Goal: Task Accomplishment & Management: Use online tool/utility

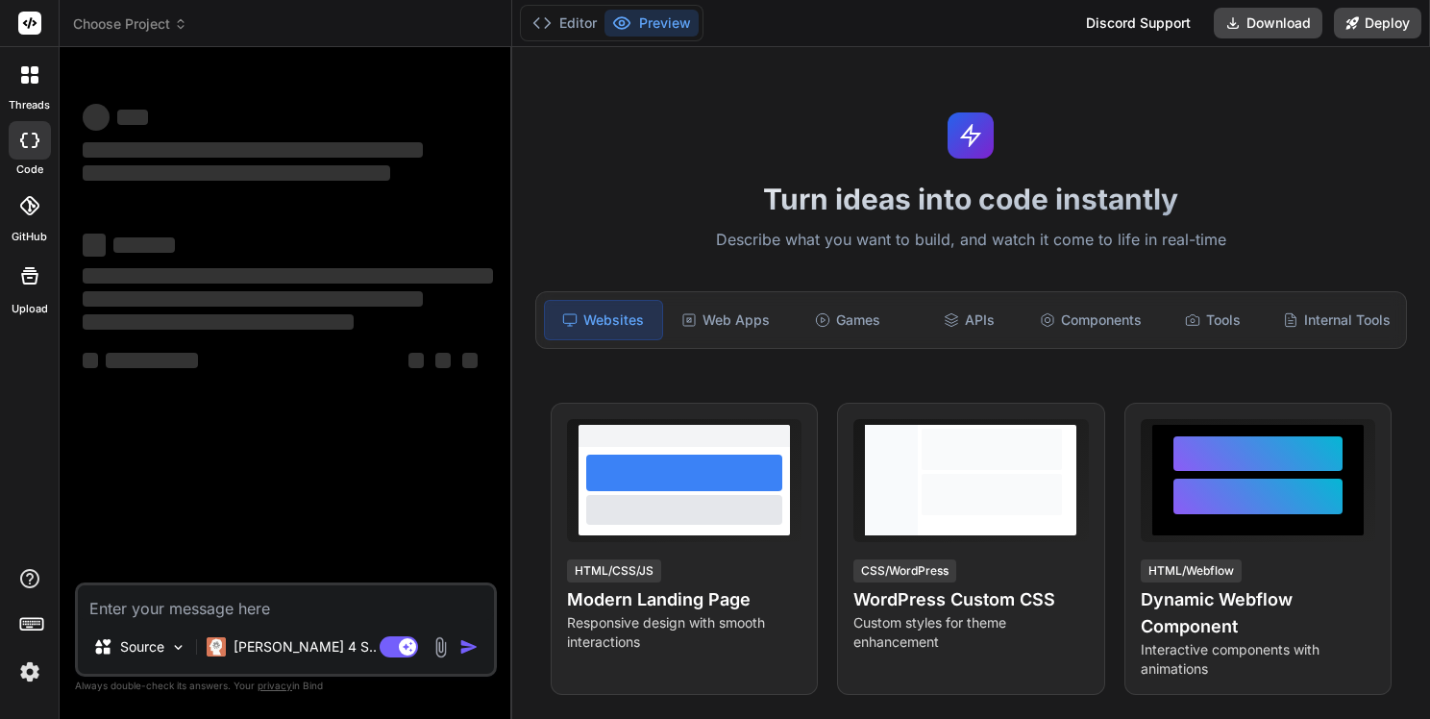
click at [217, 607] on textarea at bounding box center [286, 602] width 416 height 35
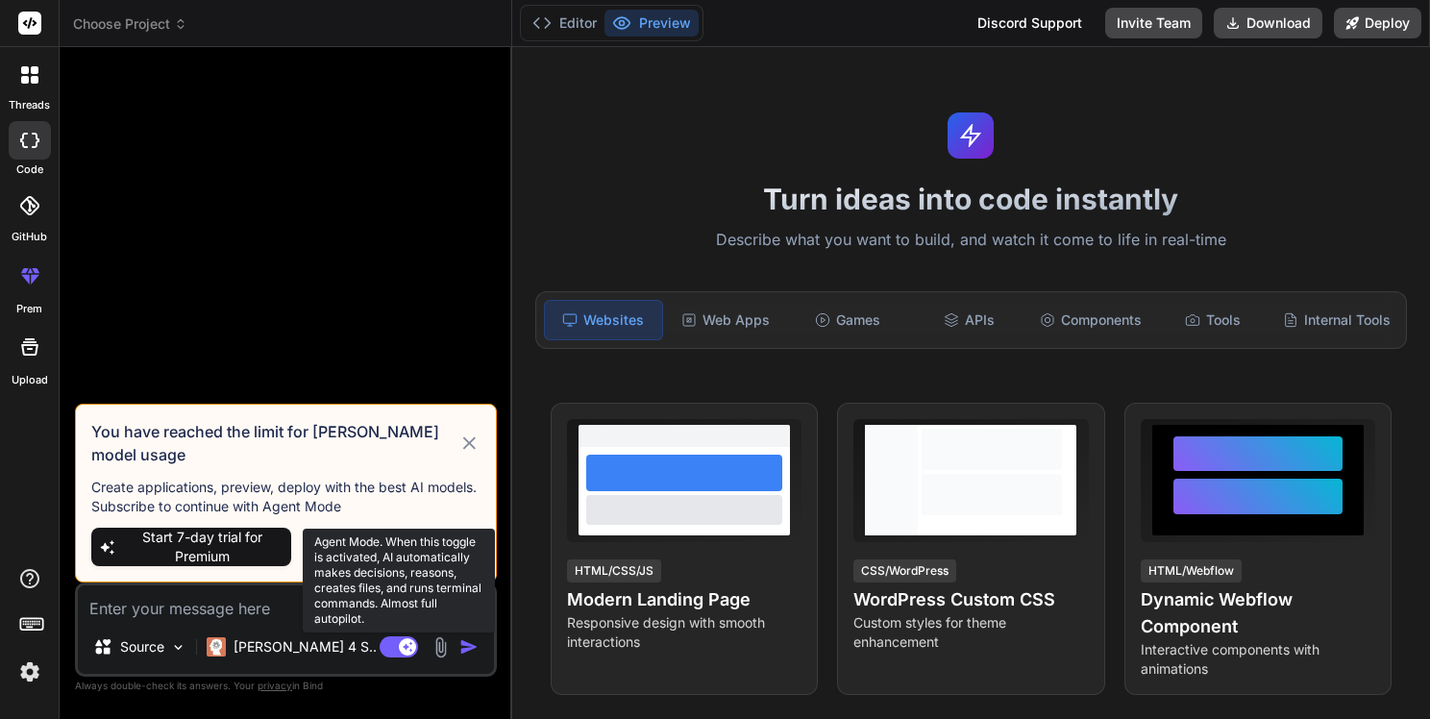
click at [408, 646] on icon at bounding box center [399, 647] width 38 height 22
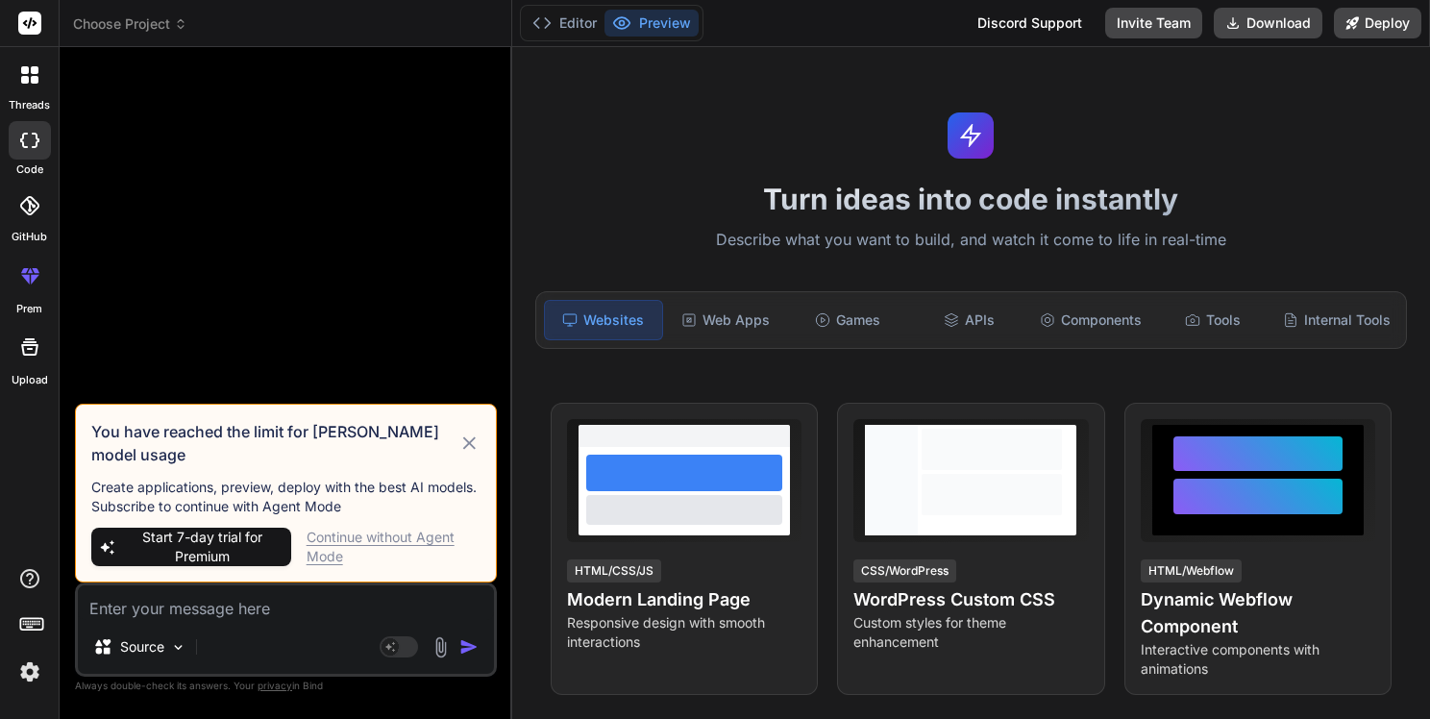
click at [218, 620] on div "Source Agent Mode. When this toggle is activated, AI automatically makes decisi…" at bounding box center [286, 629] width 422 height 94
click at [229, 611] on textarea at bounding box center [286, 602] width 416 height 35
drag, startPoint x: 184, startPoint y: 609, endPoint x: 181, endPoint y: 596, distance: 13.8
click at [183, 609] on textarea at bounding box center [286, 602] width 416 height 35
click at [336, 553] on div "Continue without Agent Mode" at bounding box center [394, 547] width 174 height 38
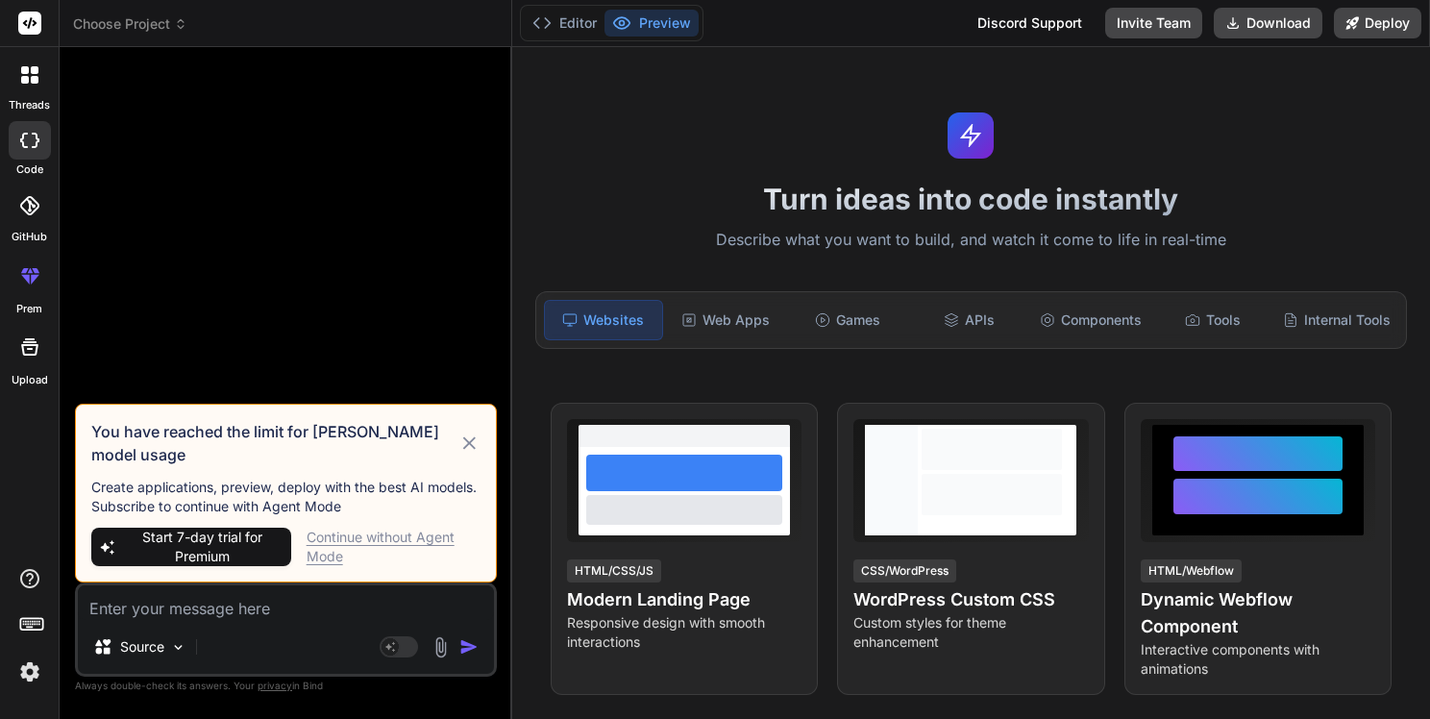
type textarea "x"
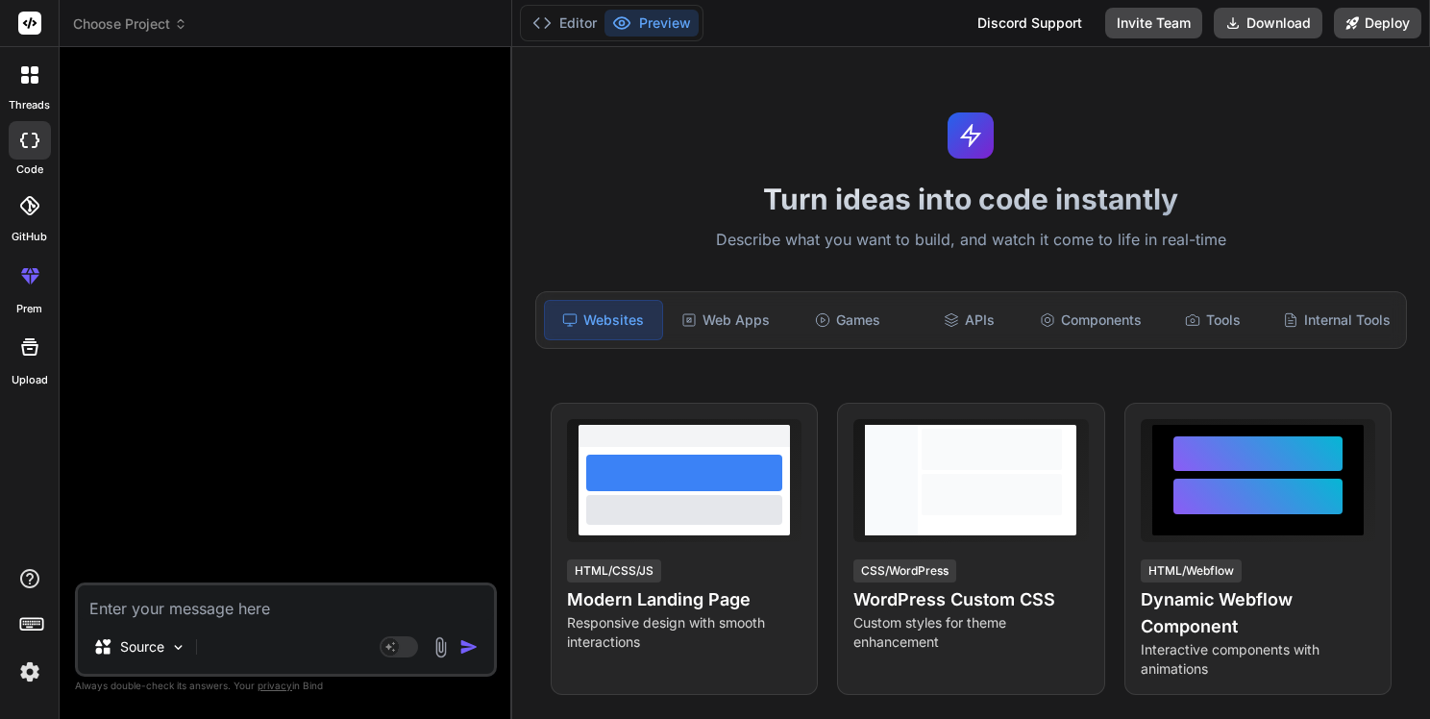
click at [235, 607] on textarea at bounding box center [286, 602] width 416 height 35
paste textarea "<!DOCTYPE html> <html lang="ru"> <head> <meta charset="UTF-8"> <meta name="view…"
type textarea "<!DOCTYPE html> <html lang="ru"> <head> <meta charset="UTF-8"> <meta name="view…"
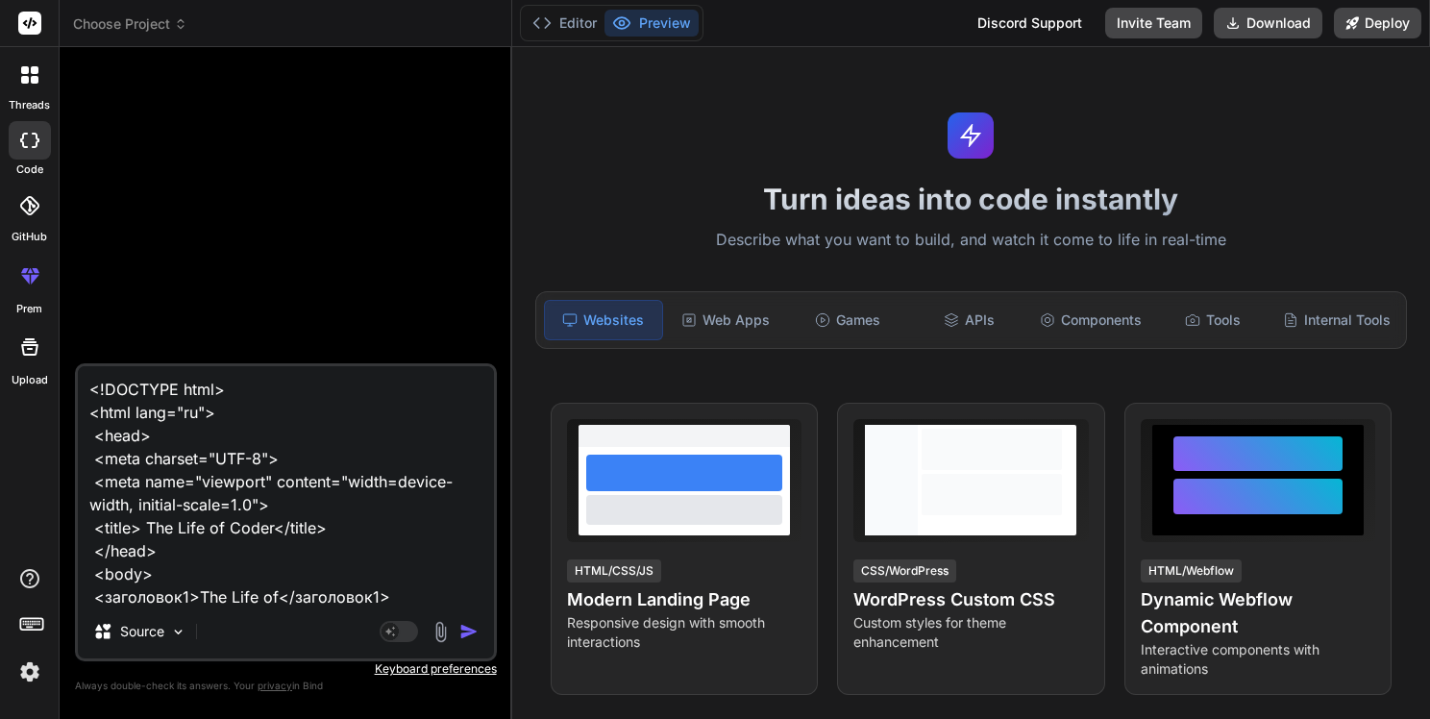
type textarea "x"
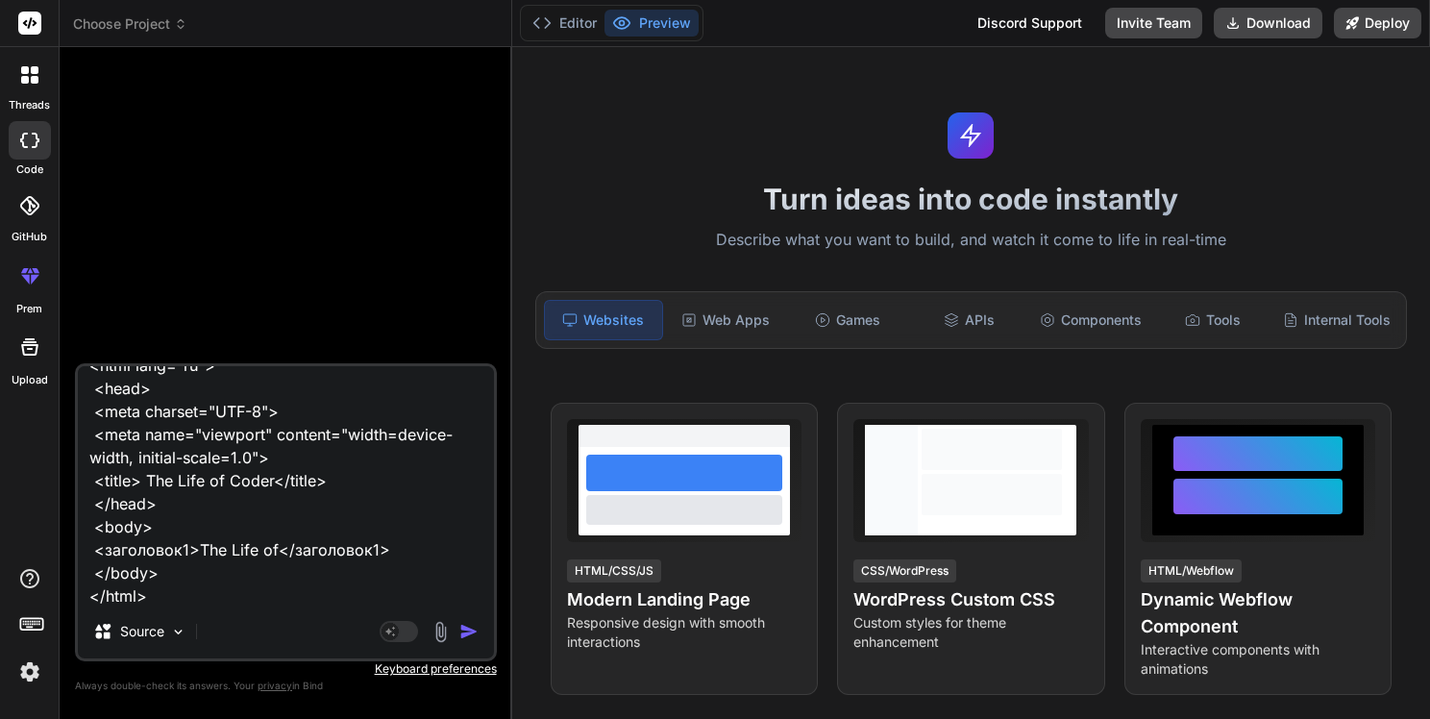
click at [250, 591] on textarea "<!DOCTYPE html> <html lang="ru"> <head> <meta charset="UTF-8"> <meta name="view…" at bounding box center [286, 485] width 416 height 238
type textarea "<!DOCTYPE html> <html lang="ru"> <head> <meta charset="UTF-8"> <meta name="view…"
type textarea "x"
paste textarea "Сейчас тег заголовка первого уровня написан с ошибкой. Замените его на правильн…"
type textarea "<!DOCTYPE html> <html lang="ru"> <head> <meta charset="UTF-8"> <meta name="view…"
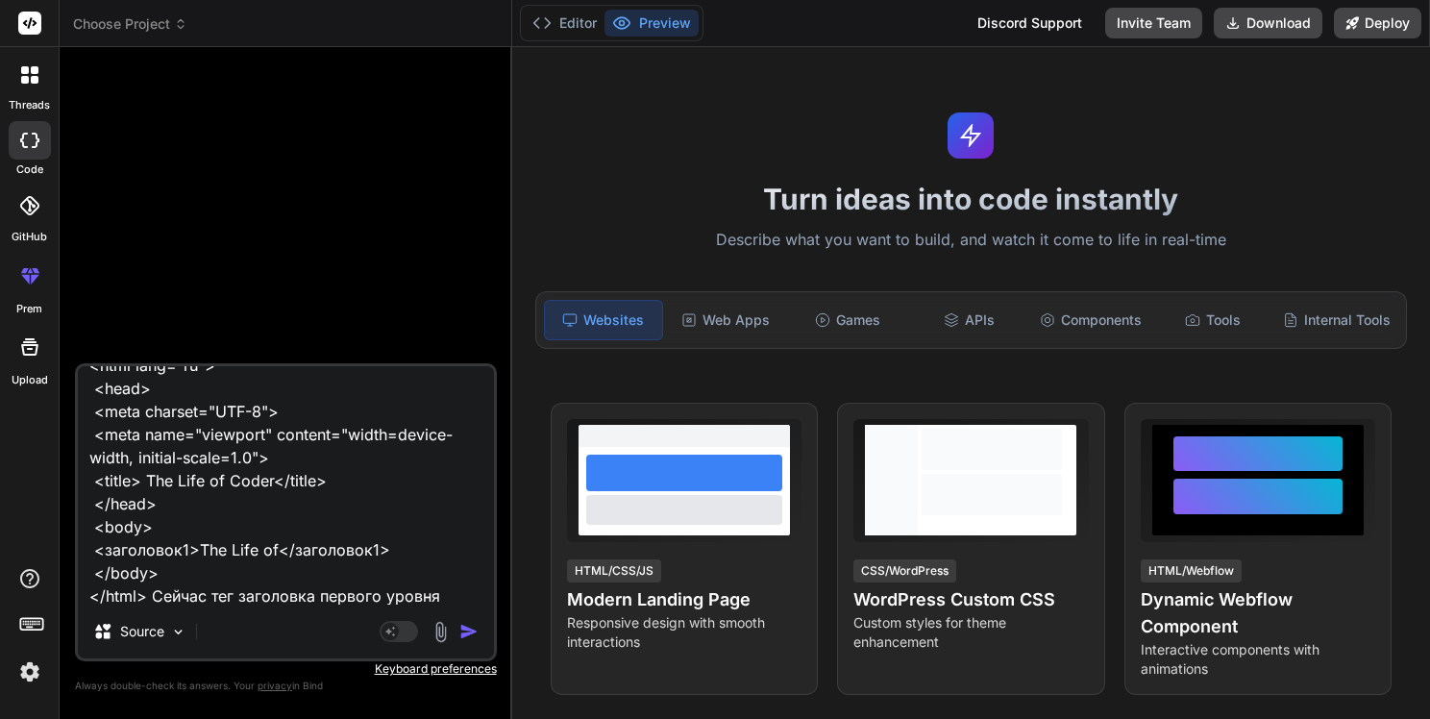
scroll to position [139, 0]
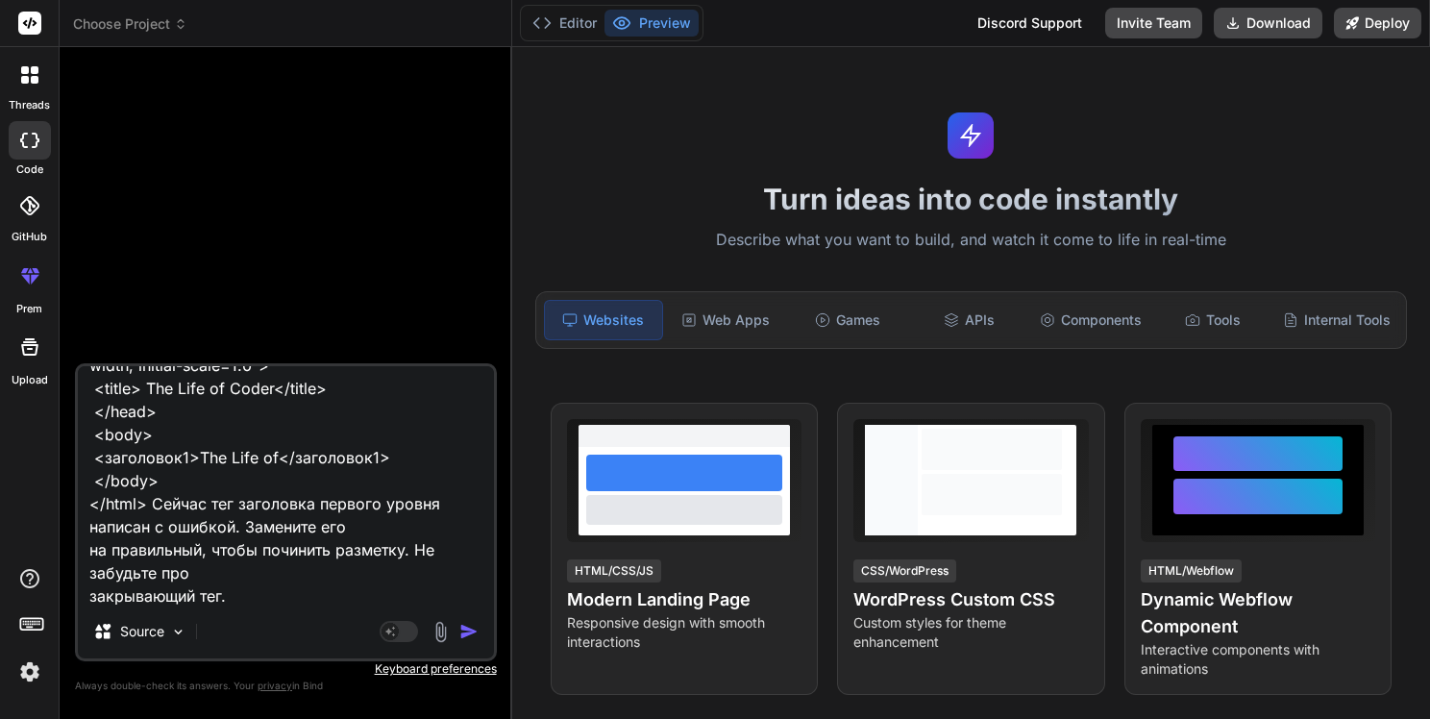
type textarea "x"
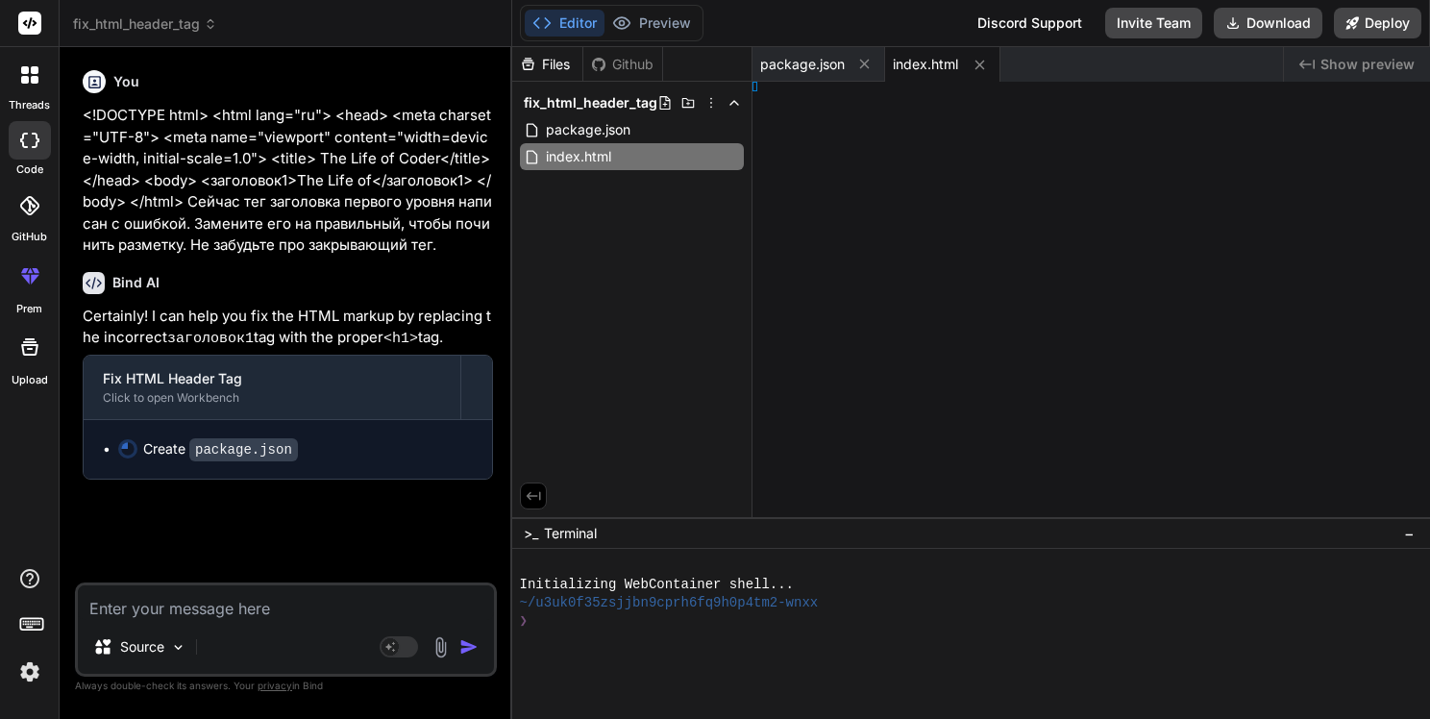
type textarea "x"
type textarea "</html>"
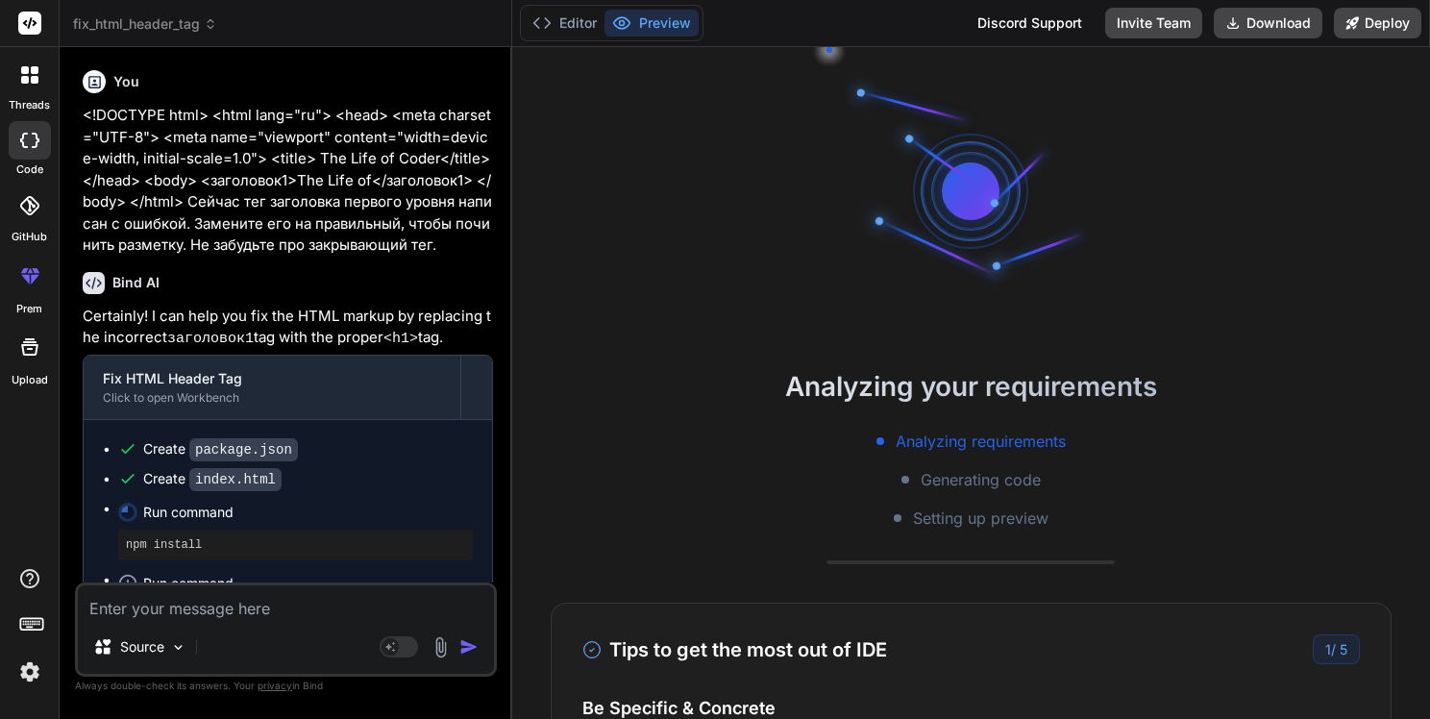
scroll to position [147, 0]
type textarea "x"
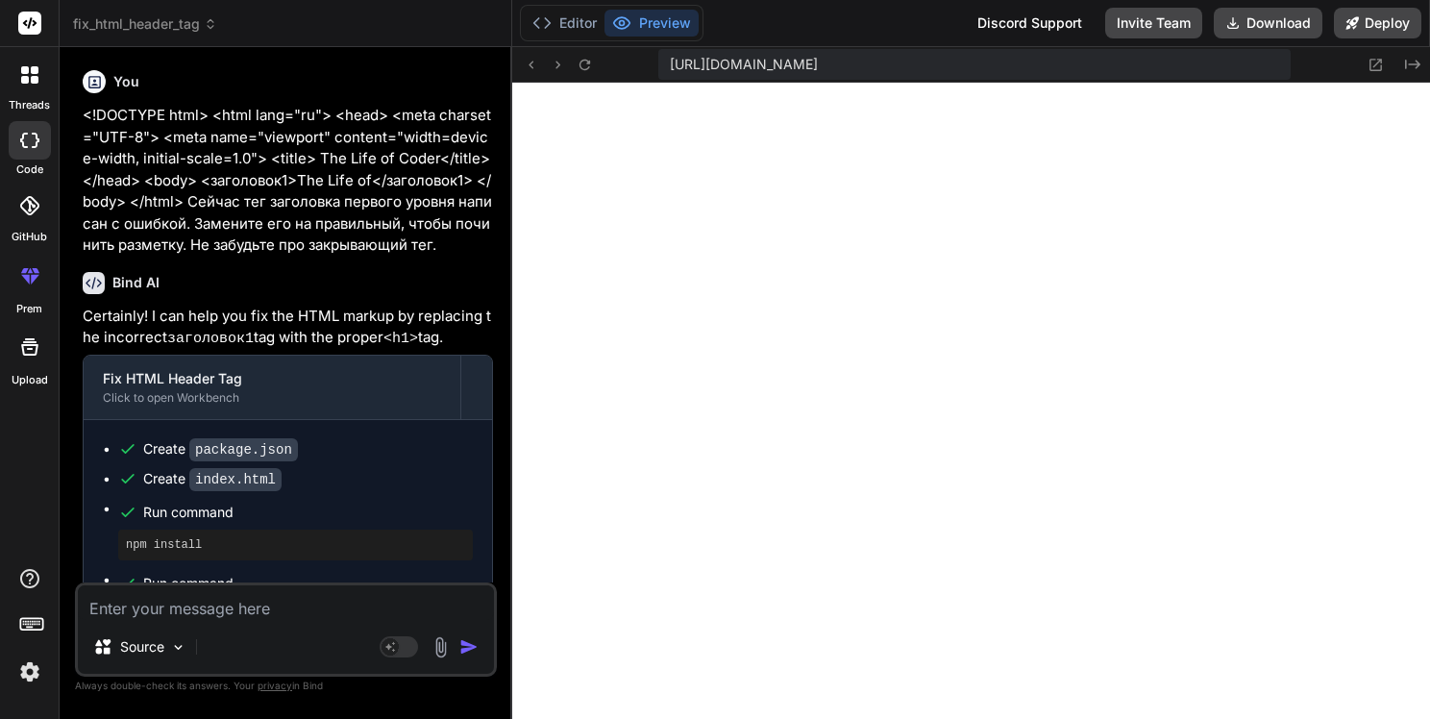
scroll to position [830, 0]
click at [574, 19] on button "Editor" at bounding box center [565, 23] width 80 height 27
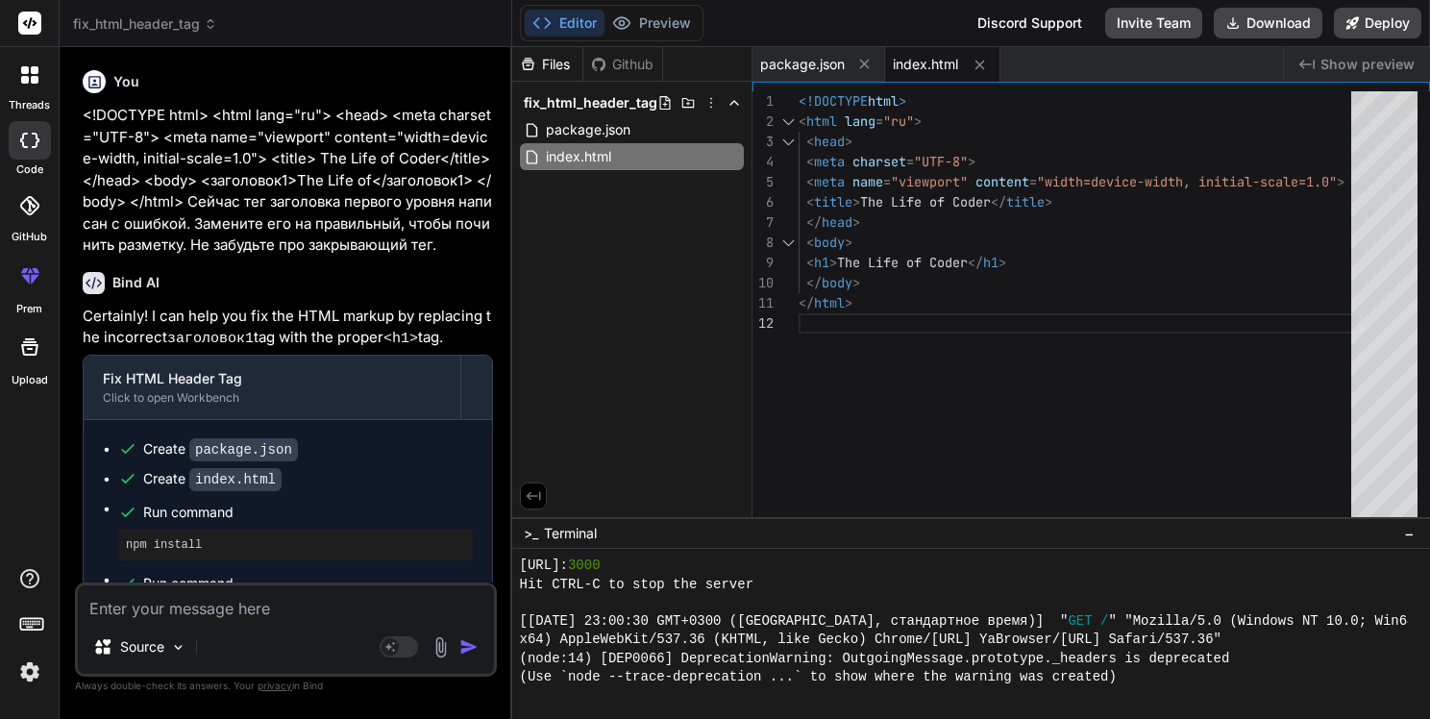
click at [787, 142] on div at bounding box center [788, 142] width 25 height 20
type textarea "<!DOCTYPE html> <html lang="ru"> <head> <meta charset="UTF-8"> <meta name="view…"
click at [886, 163] on div "<!DOCTYPE html > < html lang = "ru" > < head > < meta charset = "UTF-8" > < met…" at bounding box center [1081, 308] width 564 height 435
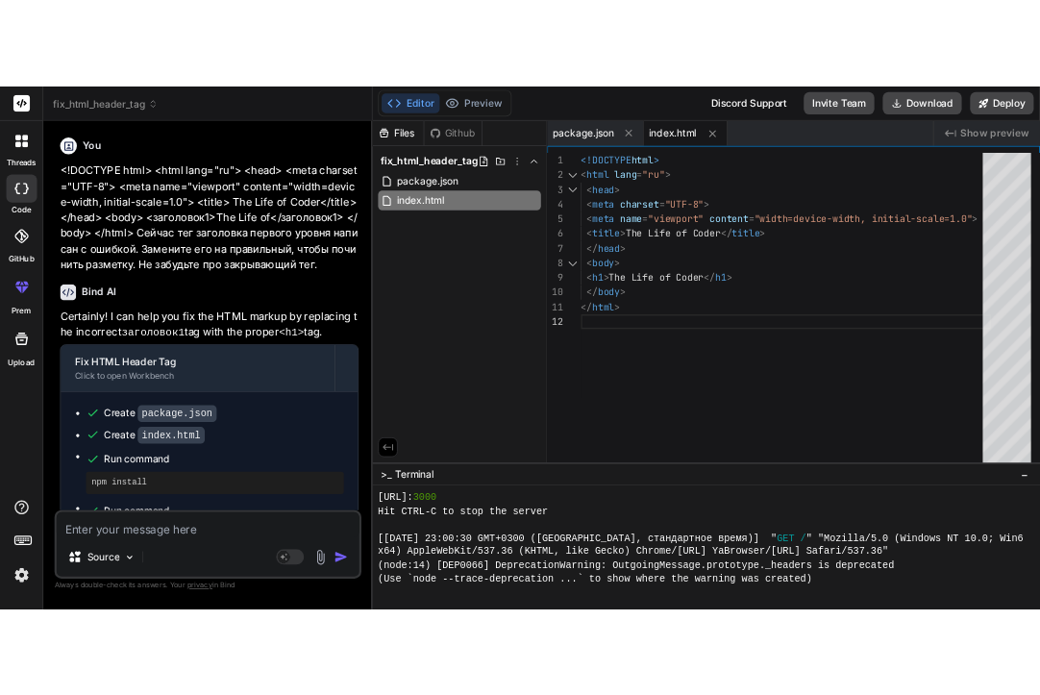
scroll to position [0, 0]
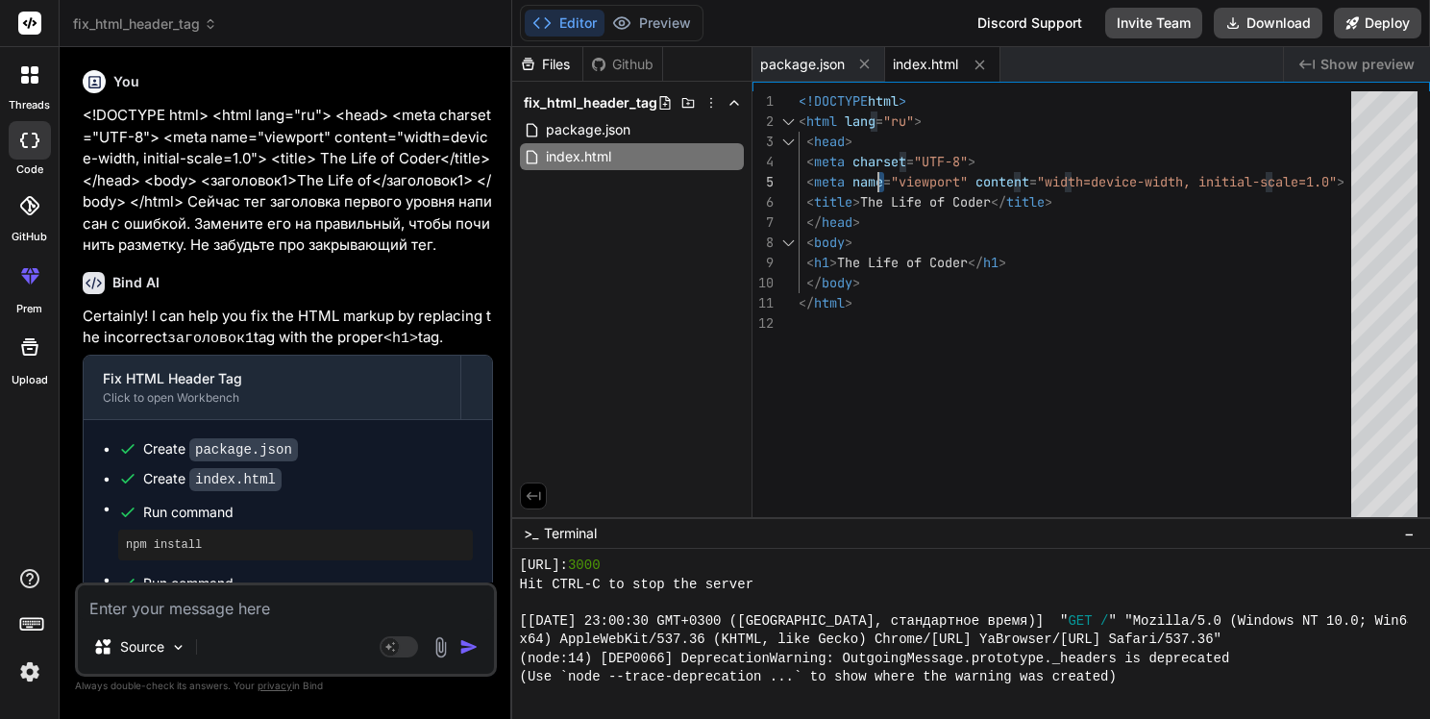
click at [954, 216] on div "<!DOCTYPE html > < html lang = "ru" > < head > < meta charset = "UTF-8" > < met…" at bounding box center [1081, 308] width 564 height 435
click at [950, 237] on div "<!DOCTYPE html > < html lang = "ru" > < head > < meta charset = "UTF-8" > < met…" at bounding box center [1081, 308] width 564 height 435
type textarea "x"
type textarea "<!DOCTYPE html> <html lang="ru"> <head> <meta charset="UTF-8"> <meta name="view…"
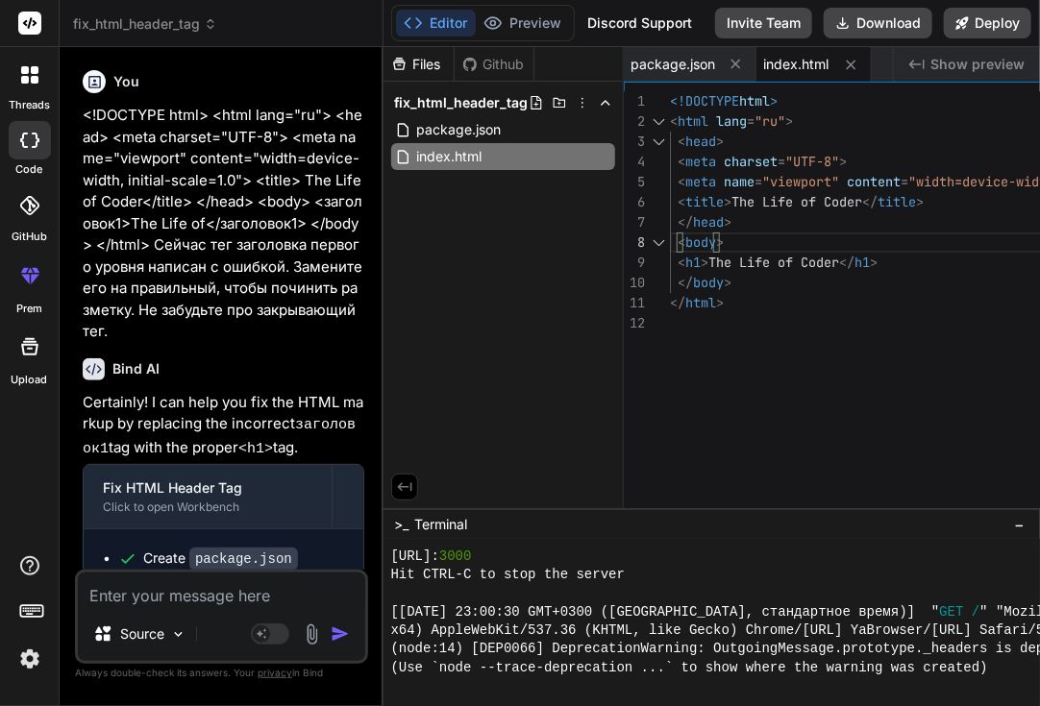
type textarea "x"
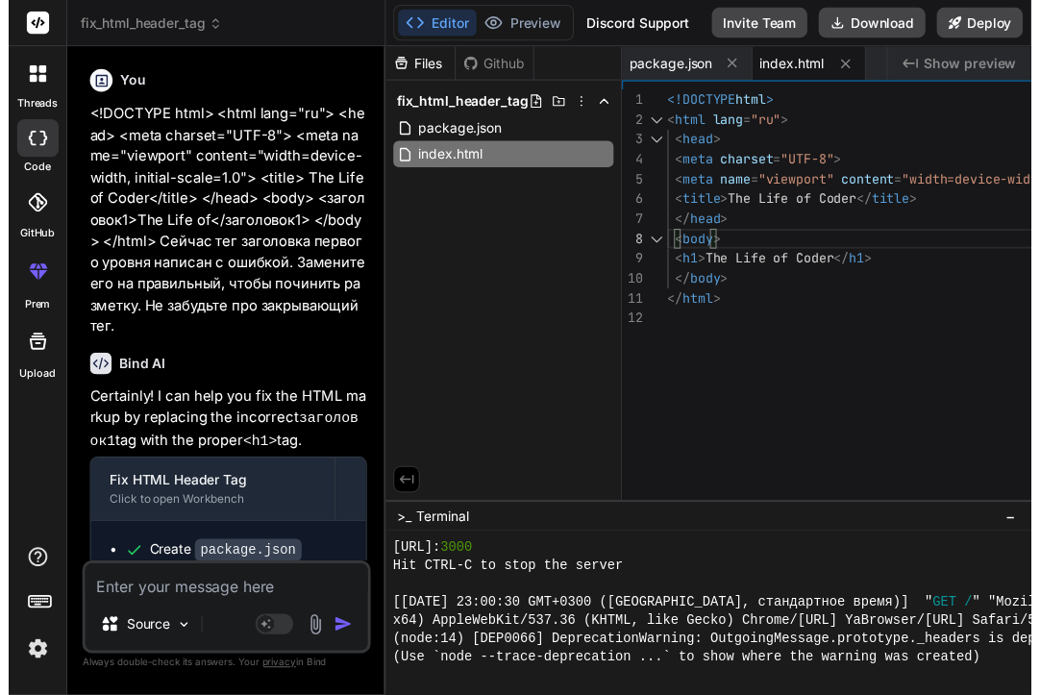
scroll to position [885, 0]
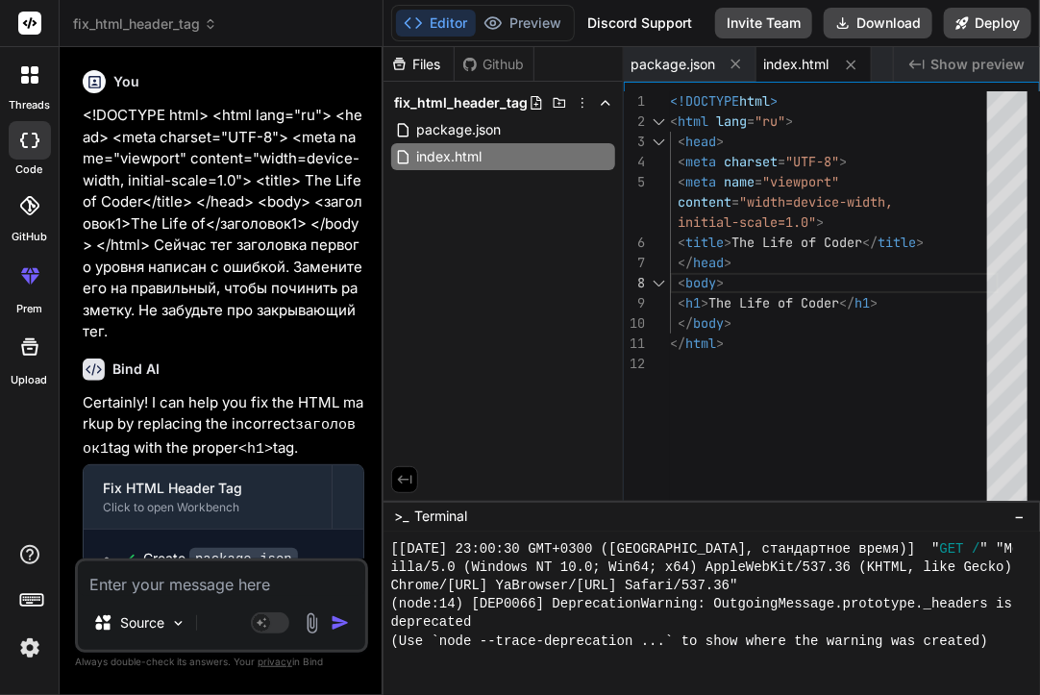
type textarea "<h1>The Life of Coder</h1> </body> </html>"
click at [782, 340] on div "<!DOCTYPE html > < html lang = "ru" > < head > < meta charset = "UTF-8" > < met…" at bounding box center [834, 308] width 329 height 435
click at [809, 345] on div "<!DOCTYPE html > < html lang = "ru" > < head > < meta charset = "UTF-8" > < met…" at bounding box center [834, 308] width 329 height 435
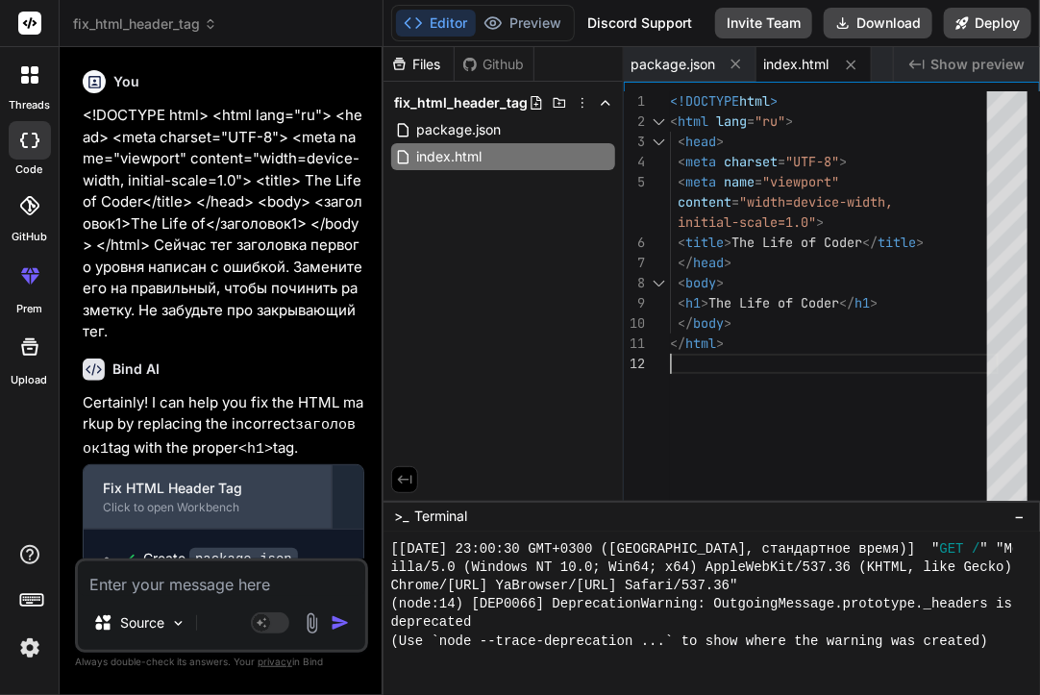
scroll to position [196, 0]
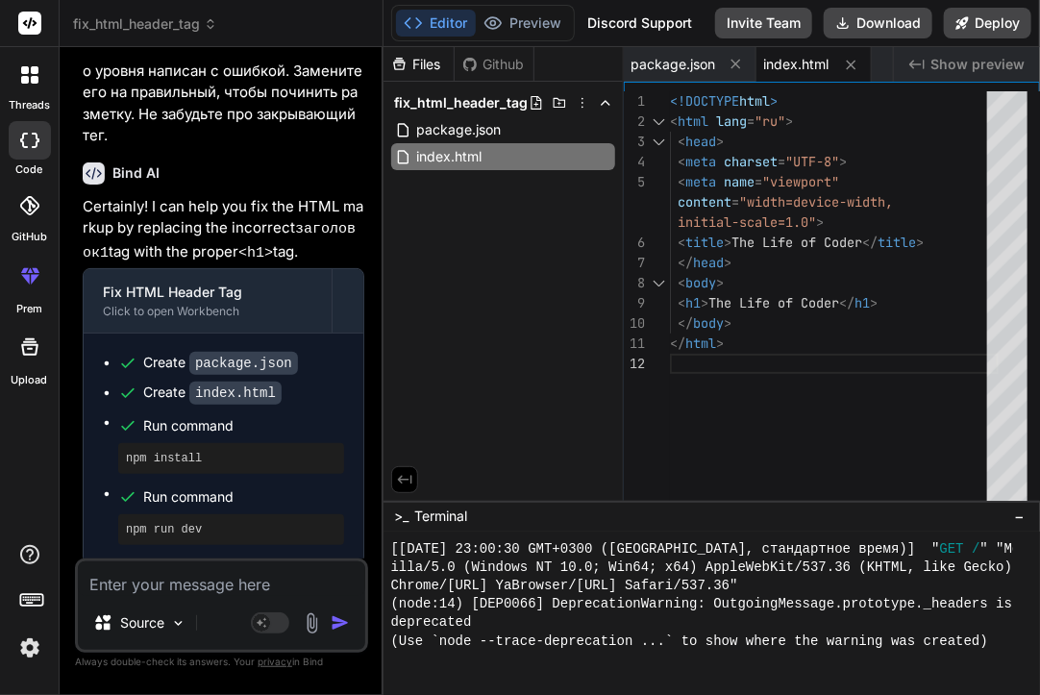
click at [181, 576] on textarea at bounding box center [221, 578] width 287 height 35
type textarea "о"
type textarea "x"
type textarea "от"
type textarea "x"
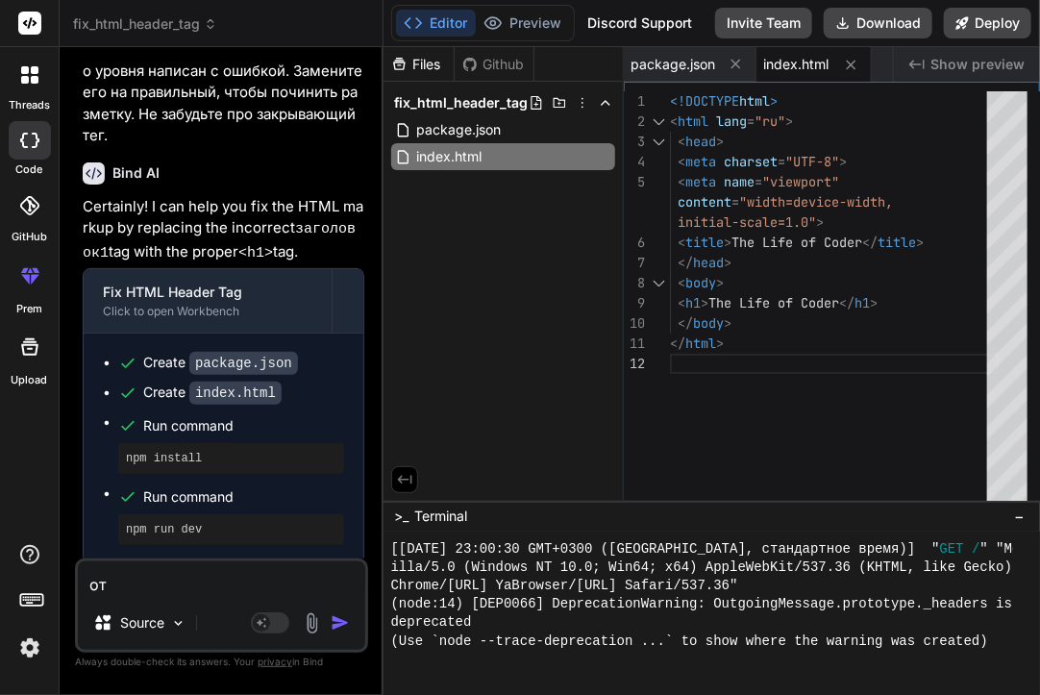
type textarea "отс"
type textarea "x"
type textarea "отст"
type textarea "x"
type textarea "отсту"
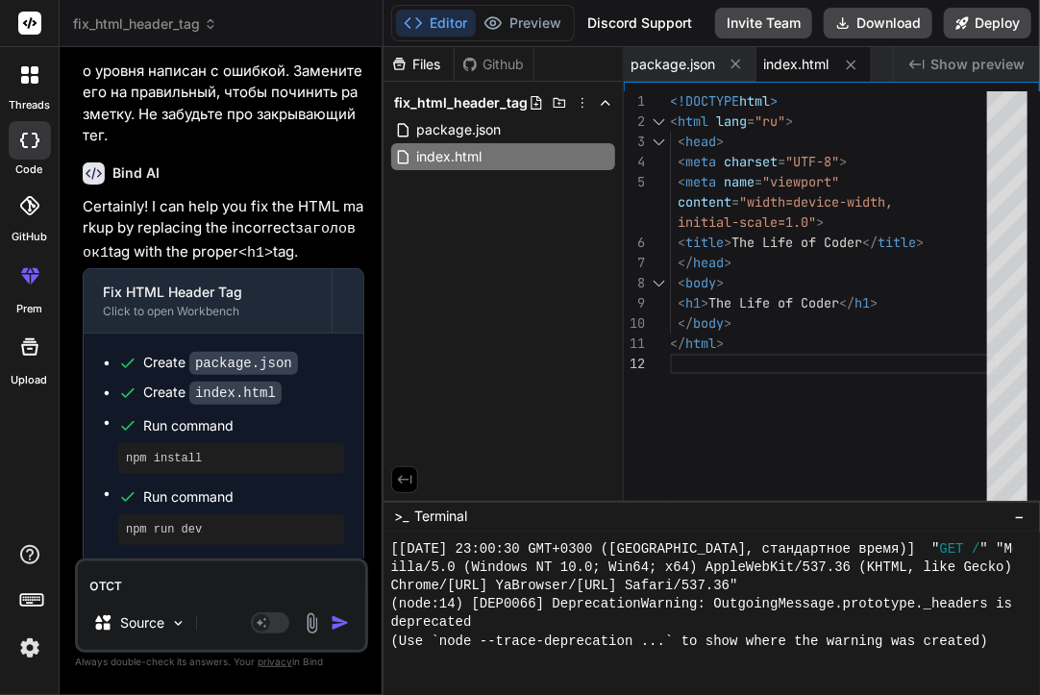
type textarea "x"
type textarea "отступ"
type textarea "x"
type textarea "отступы"
type textarea "x"
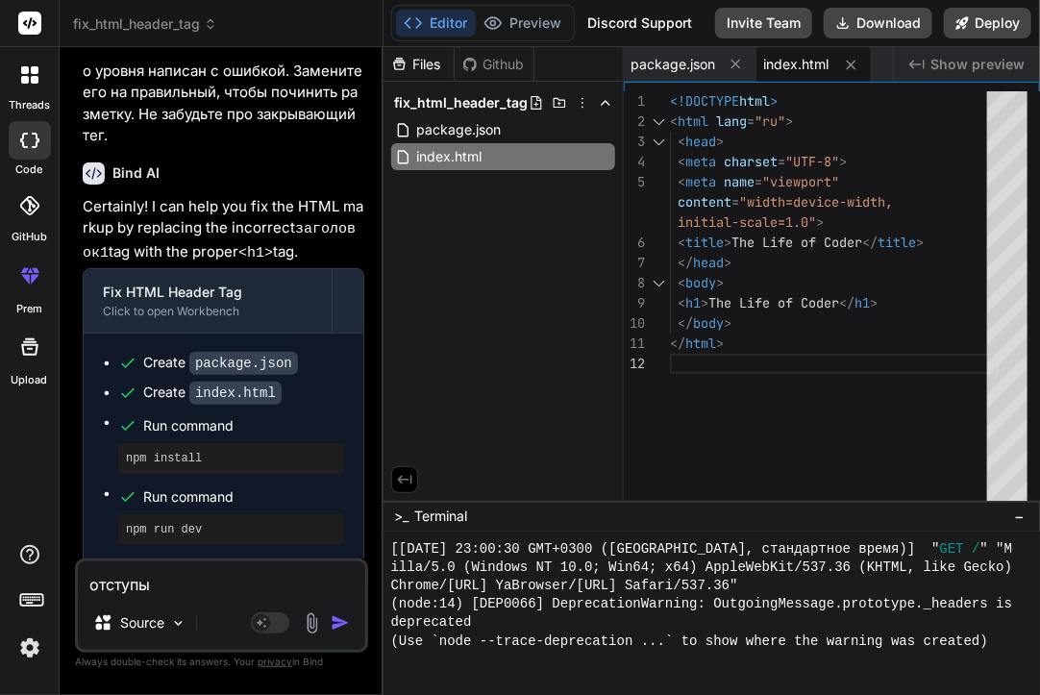
type textarea "отступы"
type textarea "x"
type textarea "отступы [PERSON_NAME]"
type textarea "x"
type textarea "отступы [PERSON_NAME]"
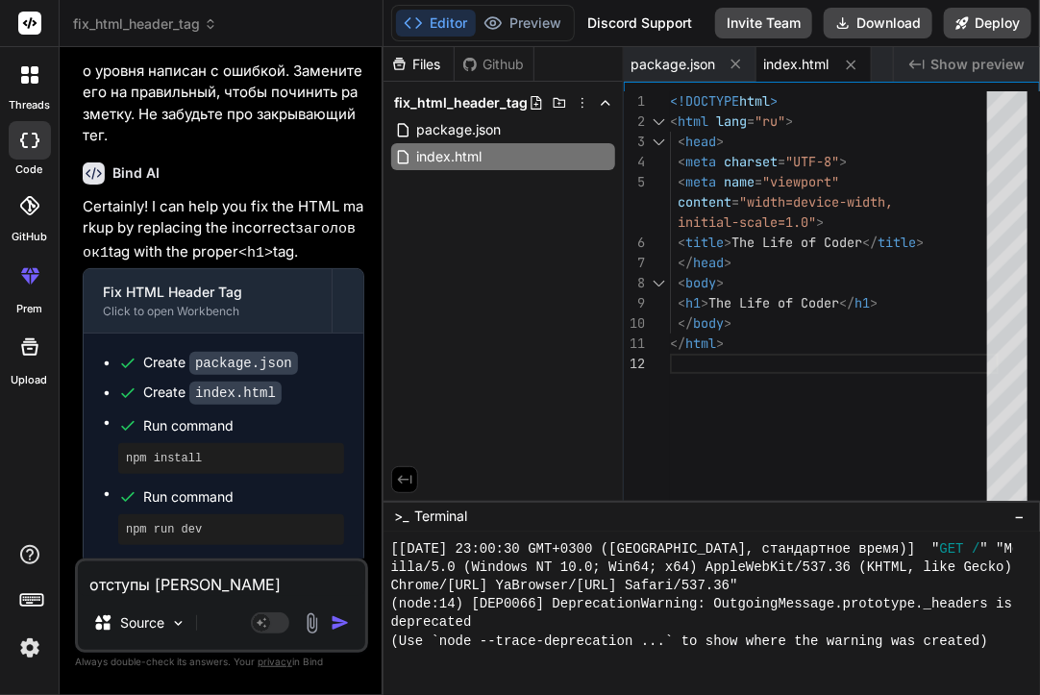
type textarea "x"
type textarea "отступы и [PERSON_NAME]"
type textarea "x"
type textarea "отступы и до"
type textarea "x"
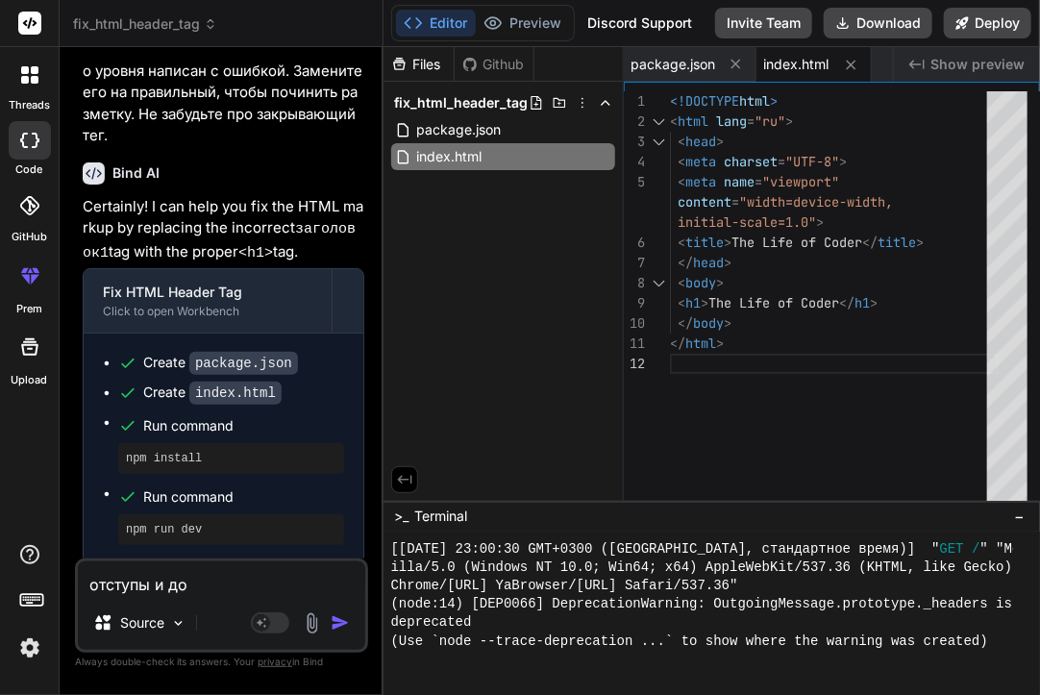
type textarea "отступы и дол"
type textarea "x"
type textarea "отступы и долд"
type textarea "x"
type textarea "отступы и долдн"
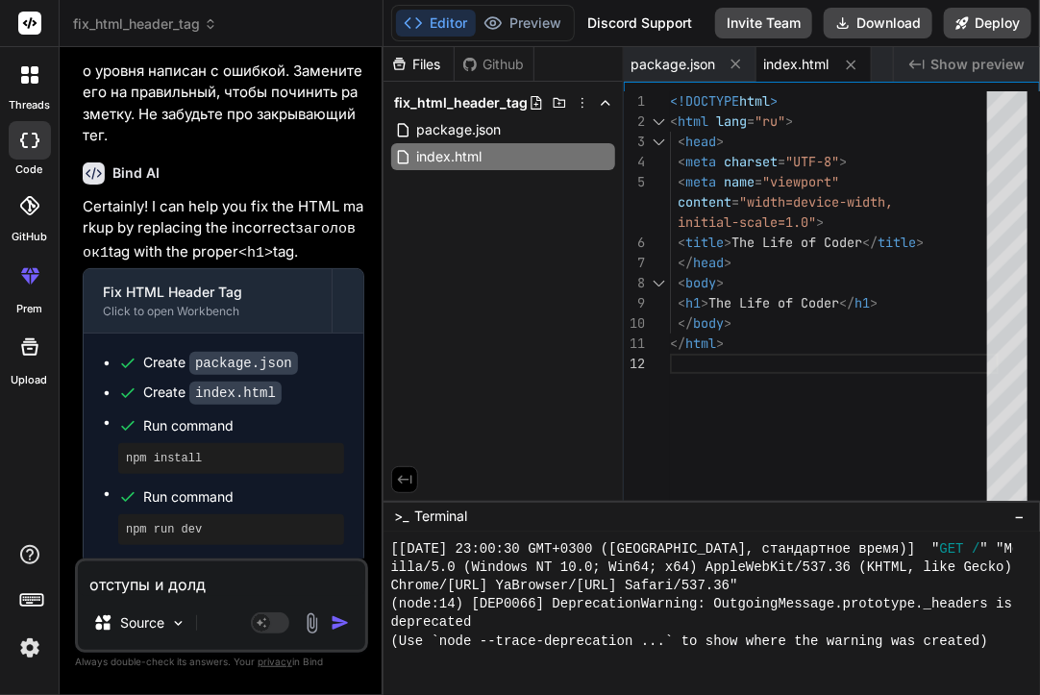
type textarea "x"
type textarea "отступы и долдны"
type textarea "x"
type textarea "отступы и долдны"
type textarea "x"
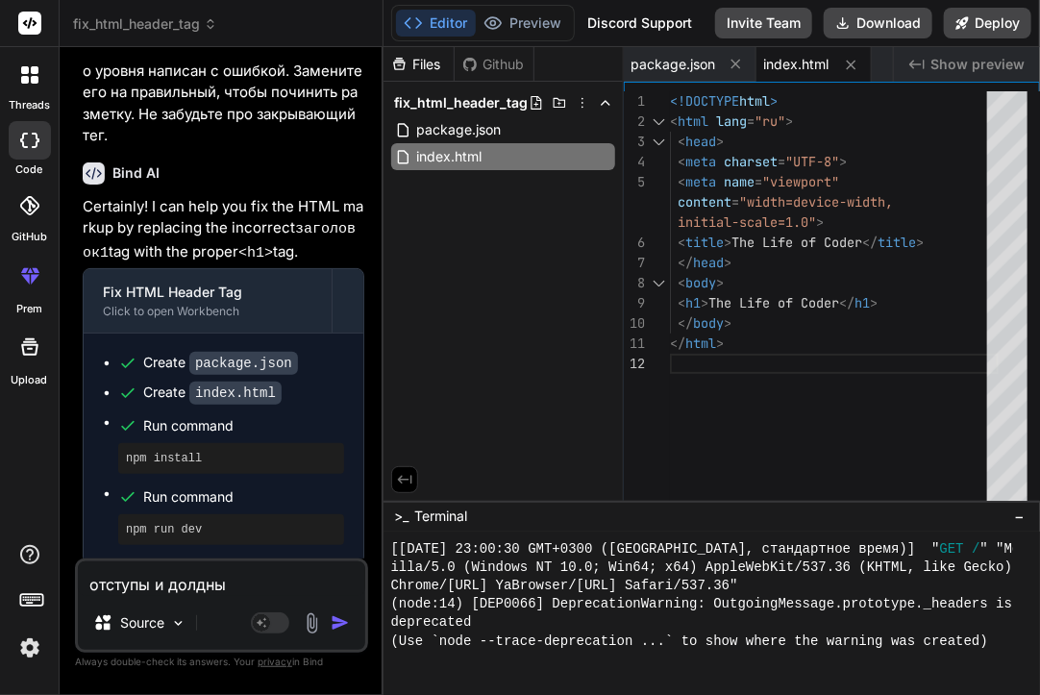
type textarea "отступы и долдны"
type textarea "x"
type textarea "отступы [PERSON_NAME]"
type textarea "x"
type textarea "отступы"
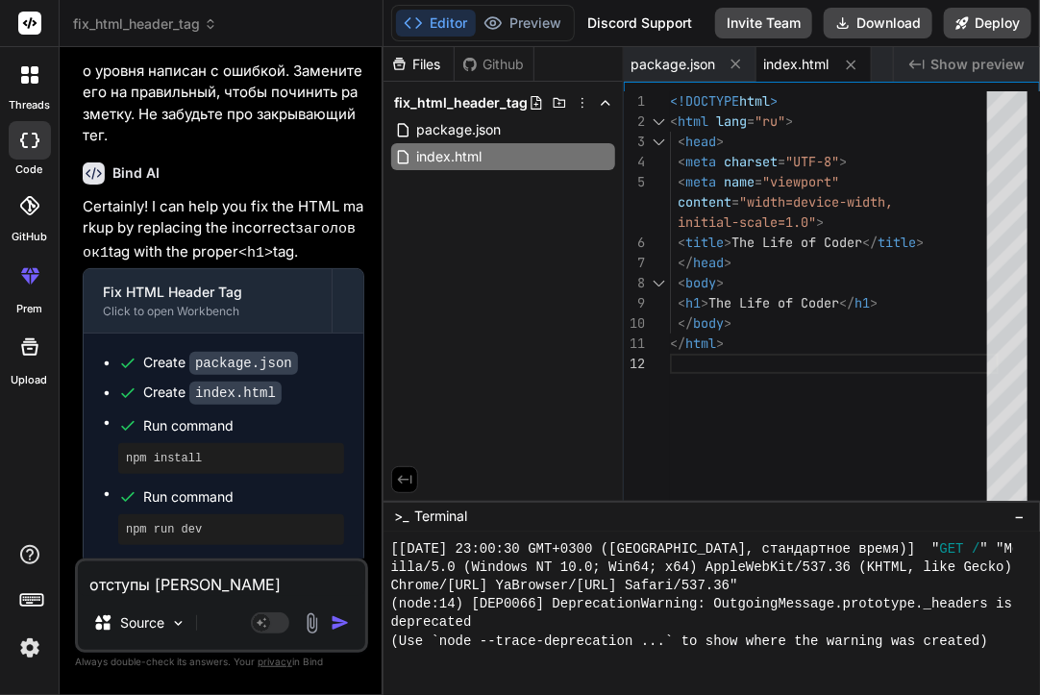
type textarea "x"
type textarea "отступы д"
type textarea "x"
type textarea "отступы до"
type textarea "x"
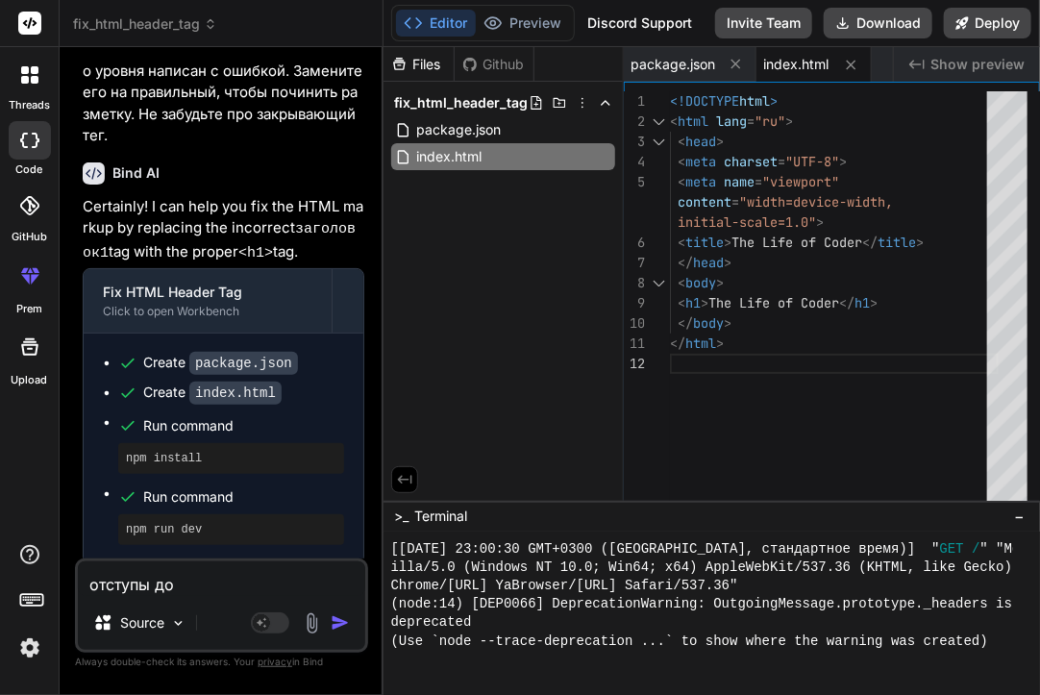
type textarea "отступы дол"
type textarea "x"
type textarea "отступы долж"
type textarea "x"
type textarea "отступы должн"
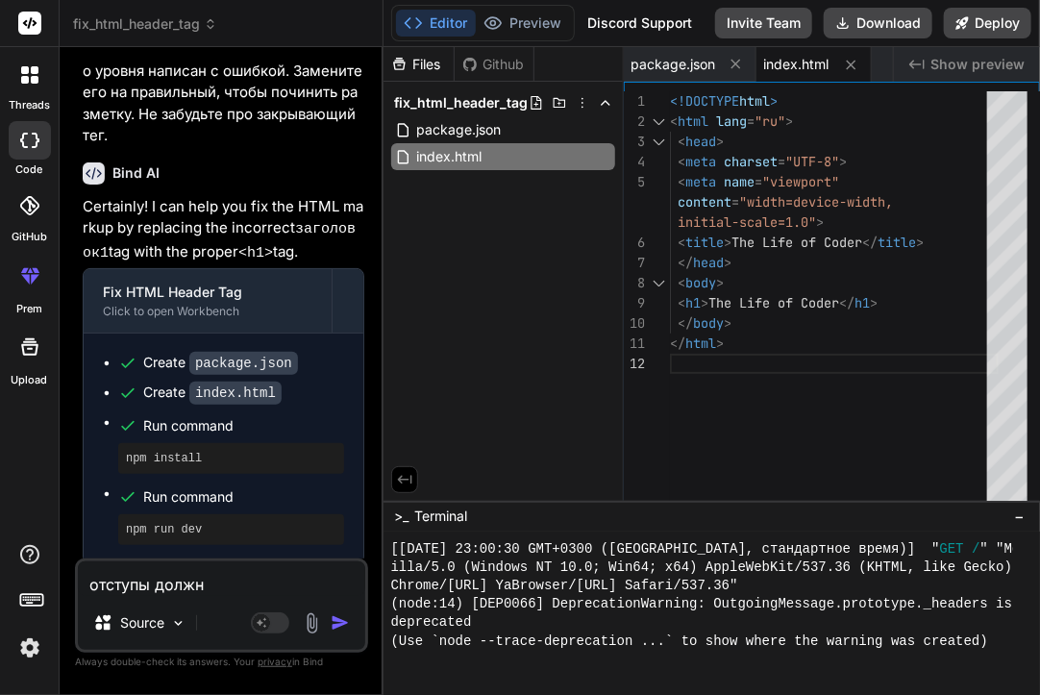
type textarea "x"
type textarea "отступы должны"
type textarea "x"
type textarea "отступы должны"
type textarea "x"
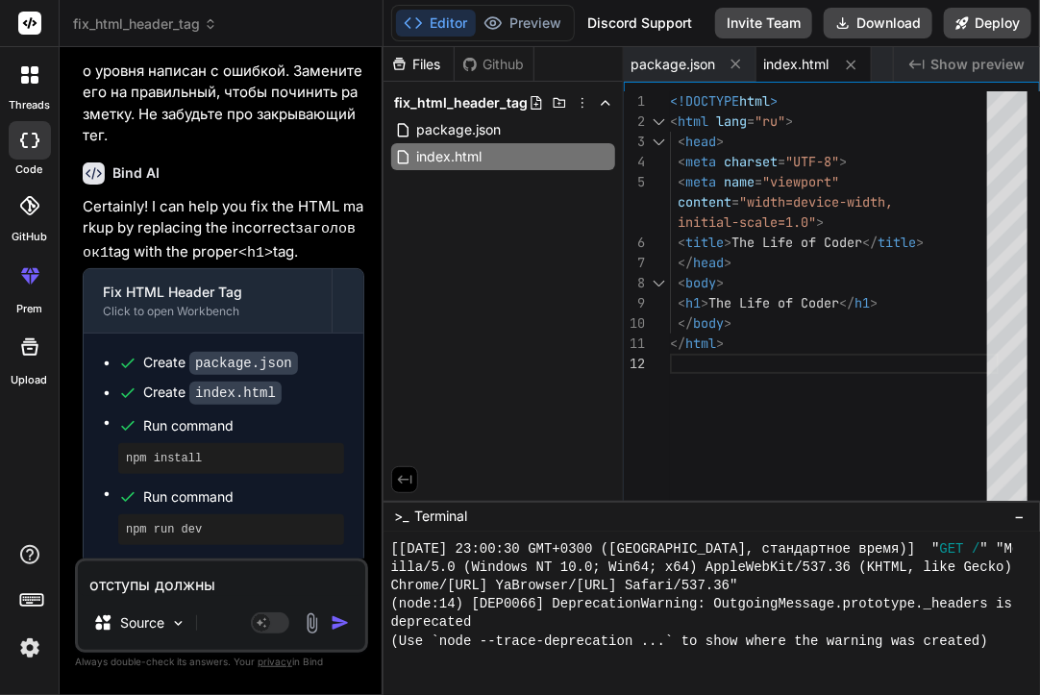
type textarea "отступы должны б"
type textarea "x"
type textarea "отступы должны бы"
type textarea "x"
type textarea "отступы должны быт"
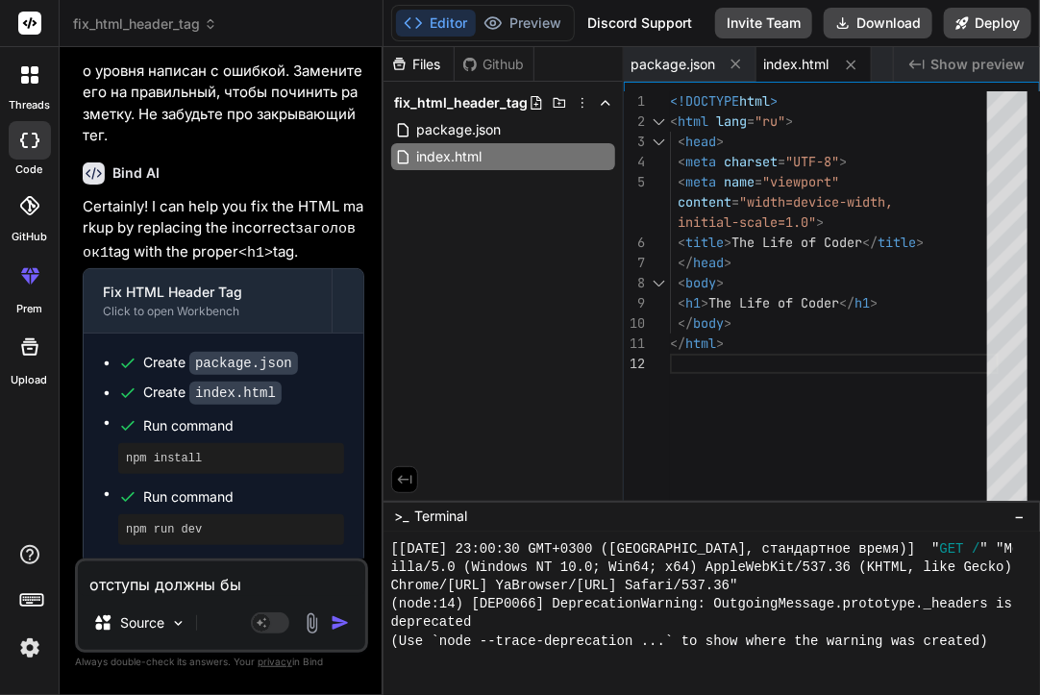
type textarea "x"
type textarea "отступы должны быть"
type textarea "x"
type textarea "отступы должны быть"
type textarea "x"
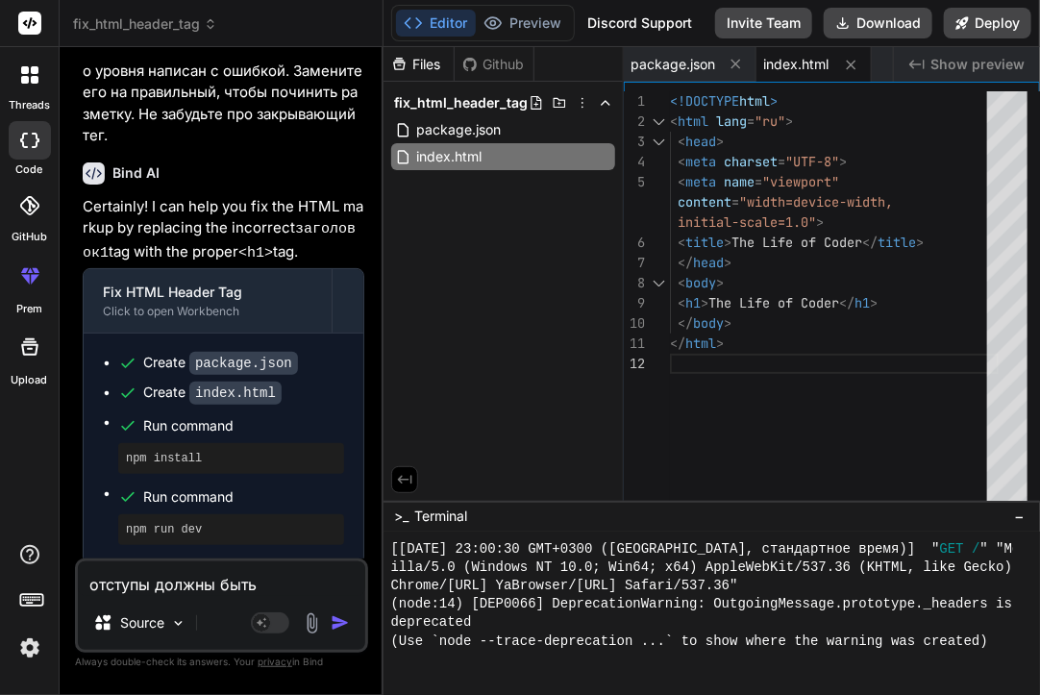
type textarea "отступы должны быть т"
type textarea "x"
type textarea "отступы должны быть та"
type textarea "x"
type textarea "отступы должны быть так"
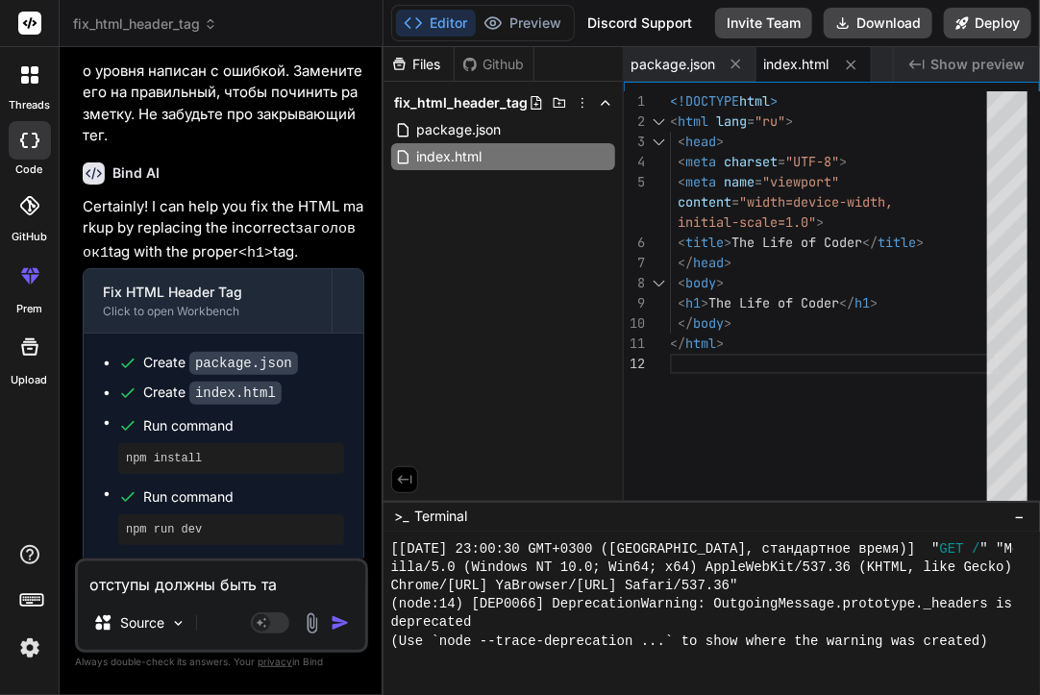
type textarea "x"
type textarea "отступы должны быть таки"
type textarea "x"
type textarea "отступы должны быть таким"
type textarea "x"
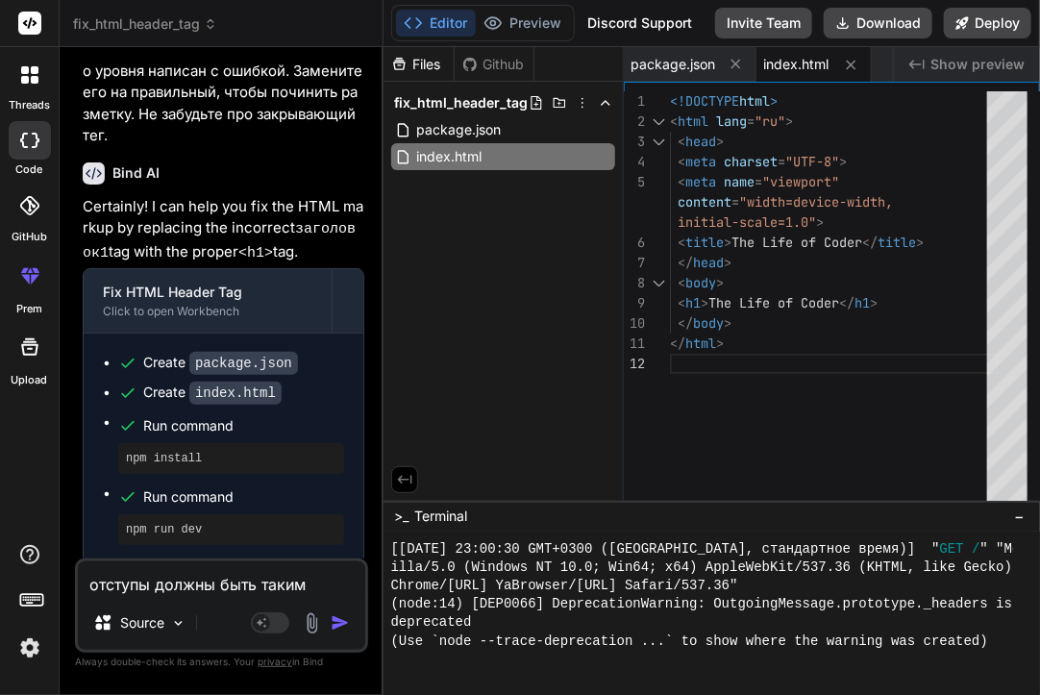
type textarea "отступы должны быть такими"
type textarea "x"
type textarea "отступы должны быть такими"
type textarea "x"
type textarea "отступы должны быть такими [PERSON_NAME]"
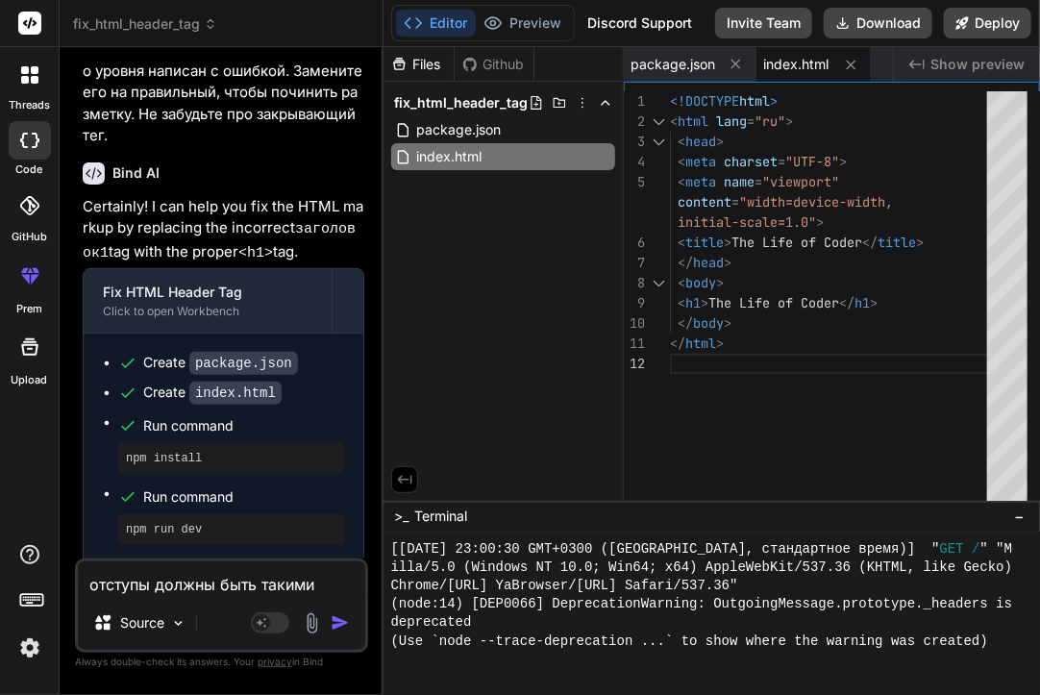
type textarea "x"
type textarea "отступы должны быть такими ма"
type textarea "x"
type textarea "отступы должны быть такими мал"
type textarea "x"
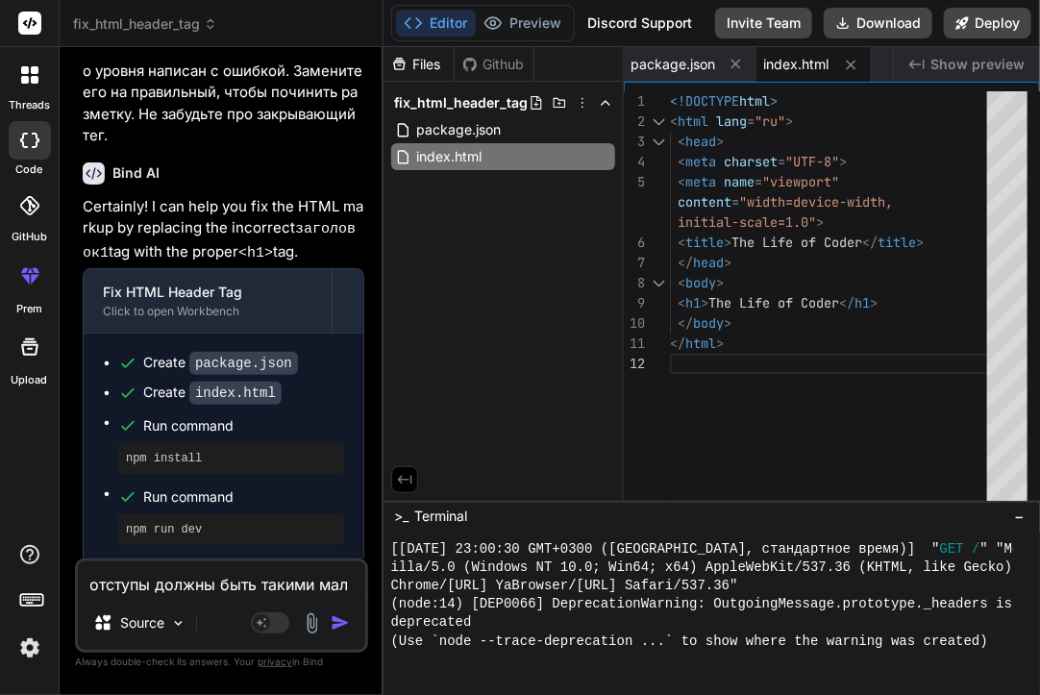
type textarea "отступы должны быть такими мале"
type textarea "x"
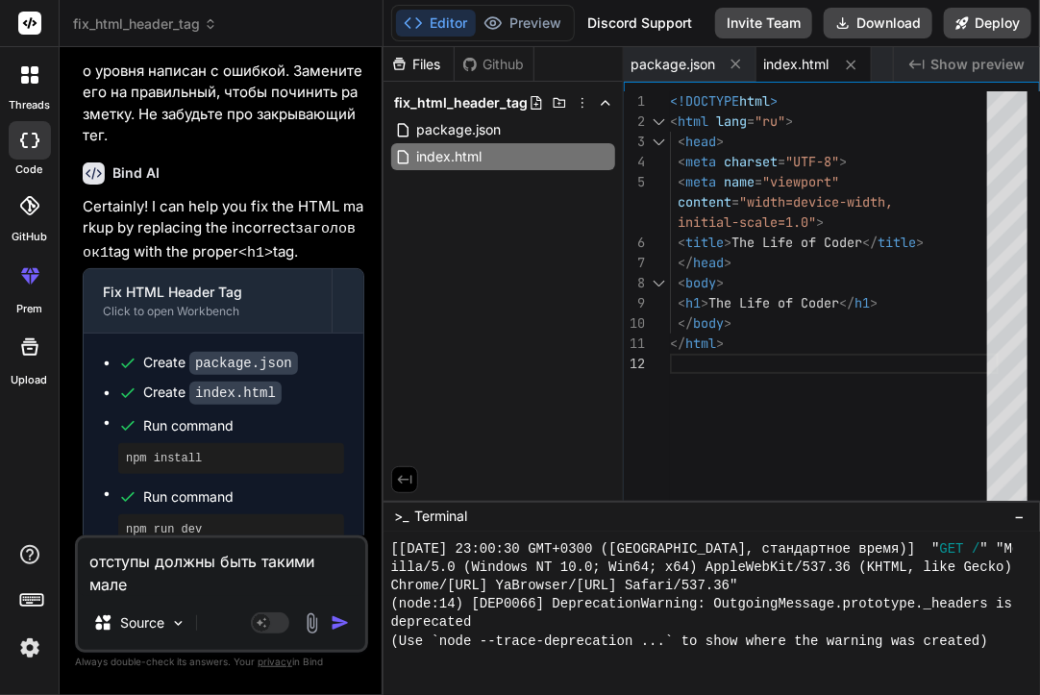
type textarea "отступы должны быть такими мален"
type textarea "x"
type textarea "отступы должны быть такими малень"
type textarea "x"
type textarea "отступы должны быть такими маленьк"
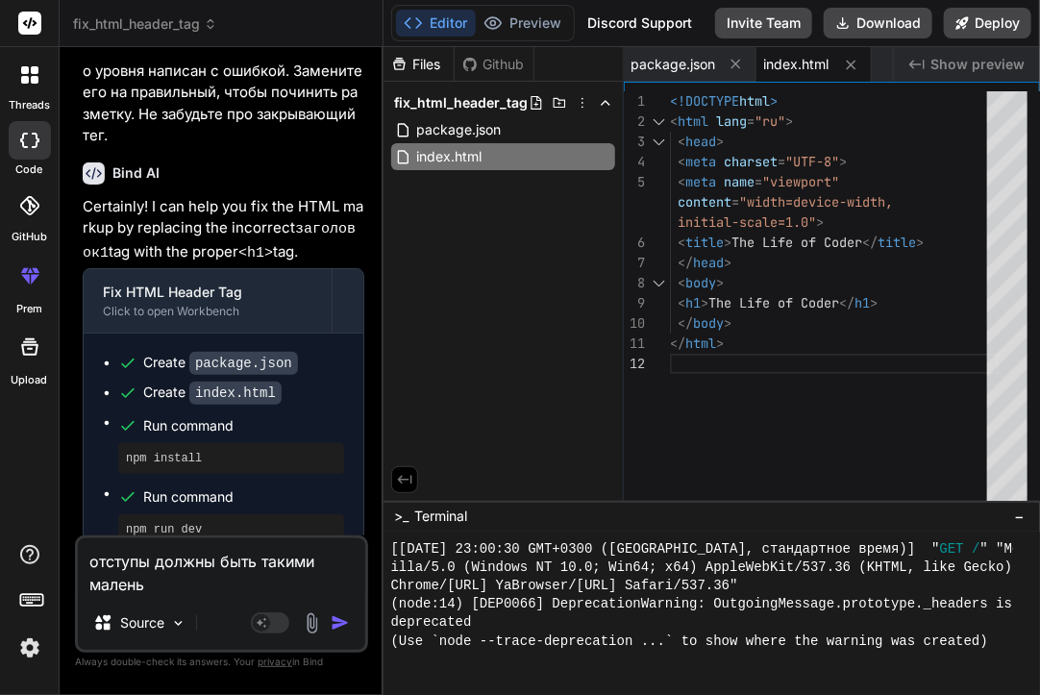
type textarea "x"
type textarea "отступы должны быть такими маленьки"
type textarea "x"
type textarea "отступы должны быть такими маленьким"
type textarea "x"
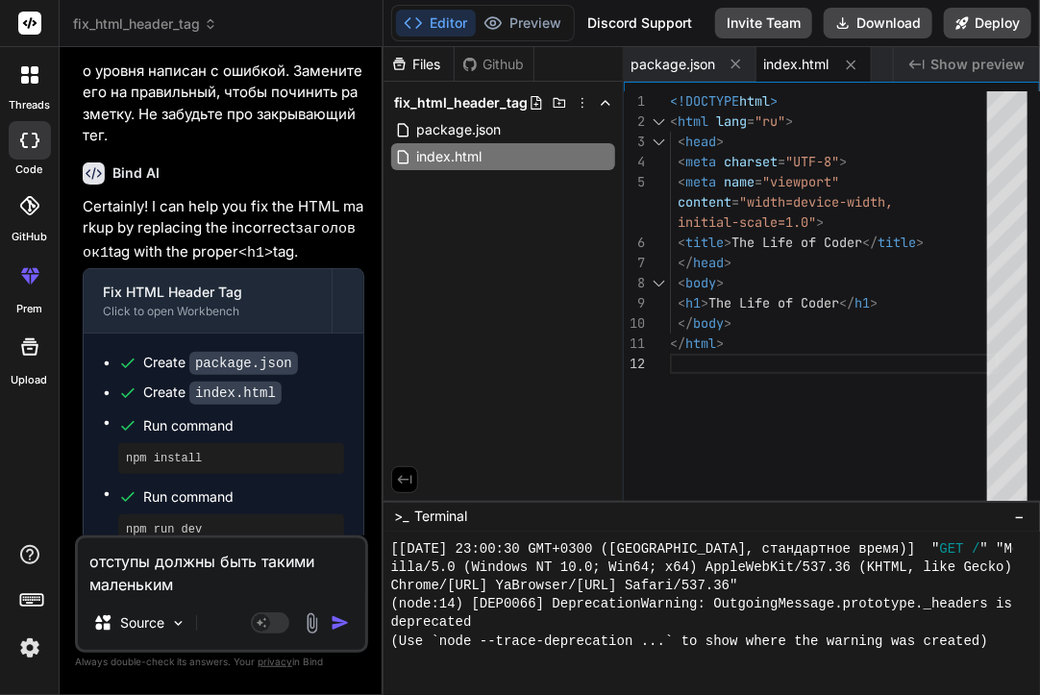
type textarea "отступы должны быть такими маленькими"
type textarea "x"
type textarea "отступы должны быть такими маленькими?"
type textarea "x"
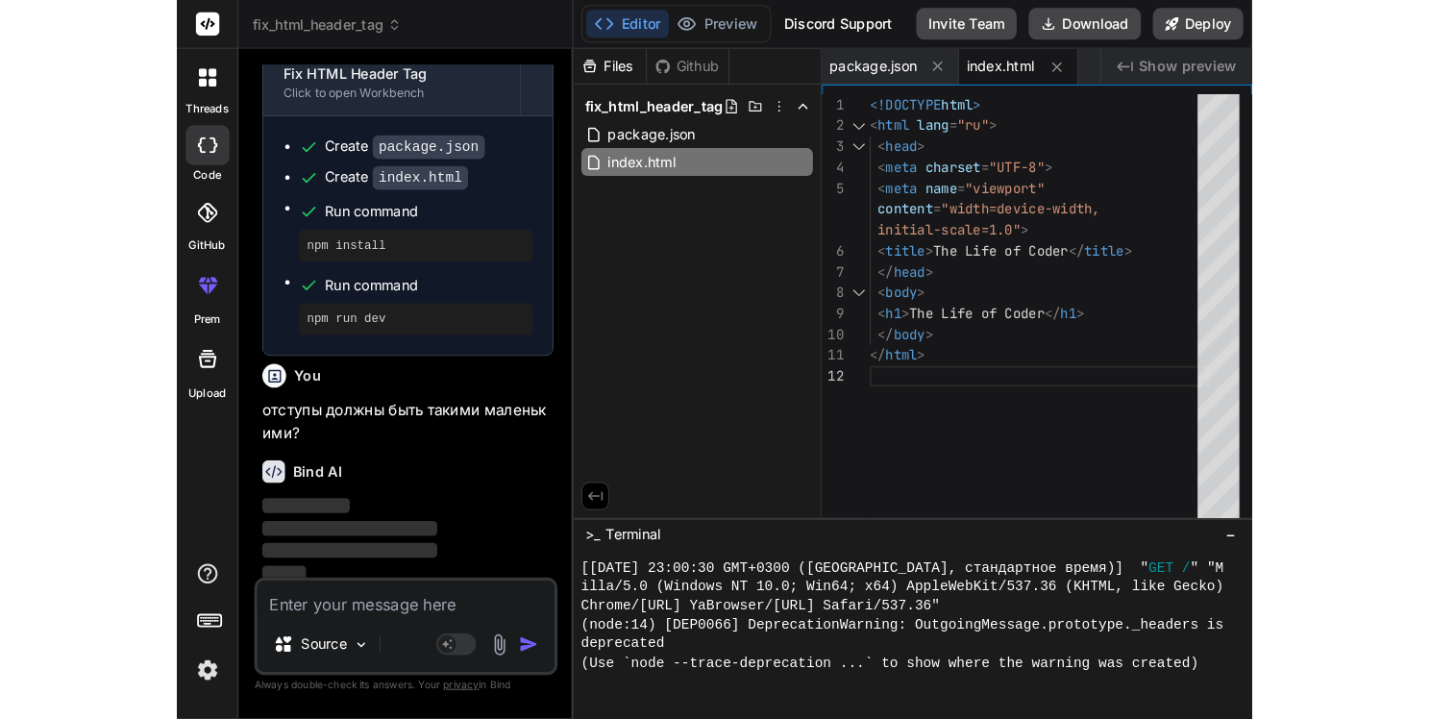
scroll to position [0, 0]
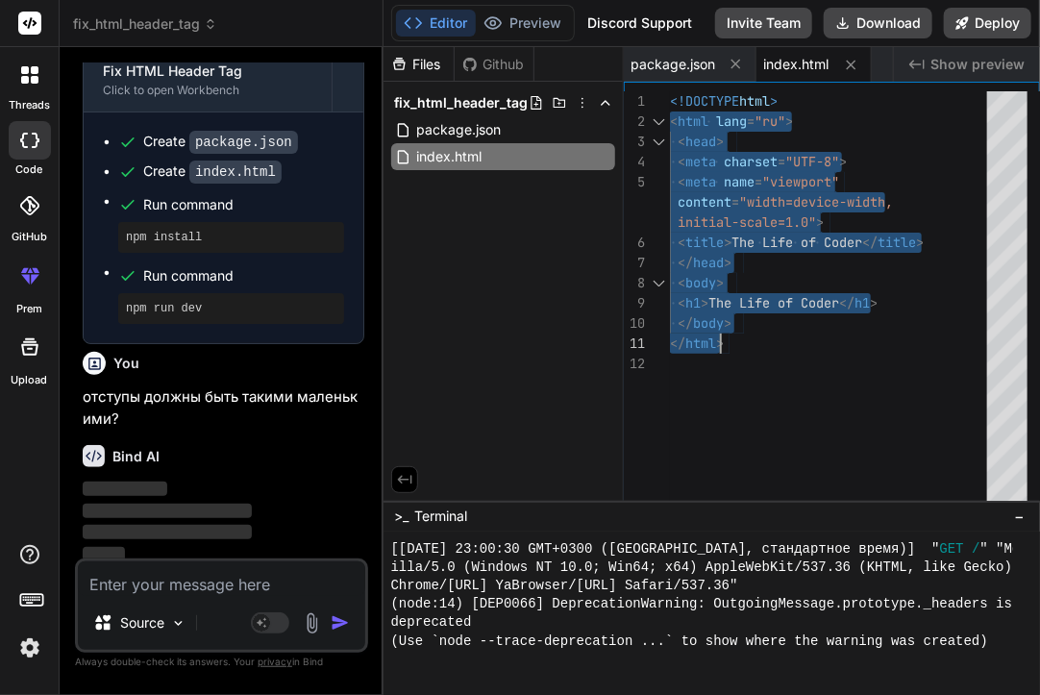
drag, startPoint x: 672, startPoint y: 107, endPoint x: 769, endPoint y: 343, distance: 255.6
click at [769, 343] on div "<!DOCTYPE html > < html lang = "ru" > < head > < meta charset = "UTF-8" > < met…" at bounding box center [834, 308] width 329 height 435
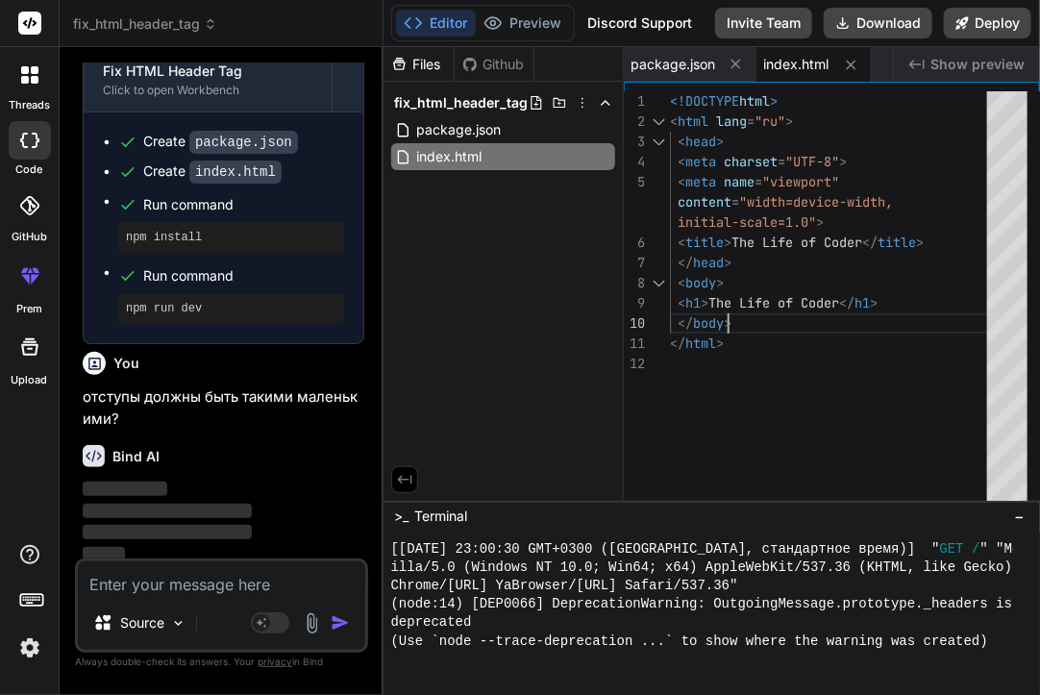
type textarea "<h1>The Life of Coder</h1> </body> </html>"
click at [864, 313] on div "<!DOCTYPE html > < html lang = "ru" > < head > < meta charset = "UTF-8" > < met…" at bounding box center [834, 308] width 329 height 435
click at [924, 307] on div "<!DOCTYPE html > < html lang = "ru" > < head > < meta charset = "UTF-8" > < met…" at bounding box center [834, 308] width 329 height 435
click at [848, 329] on div "<!DOCTYPE html > < html lang = "ru" > < head > < meta charset = "UTF-8" > < met…" at bounding box center [834, 308] width 329 height 435
type textarea "x"
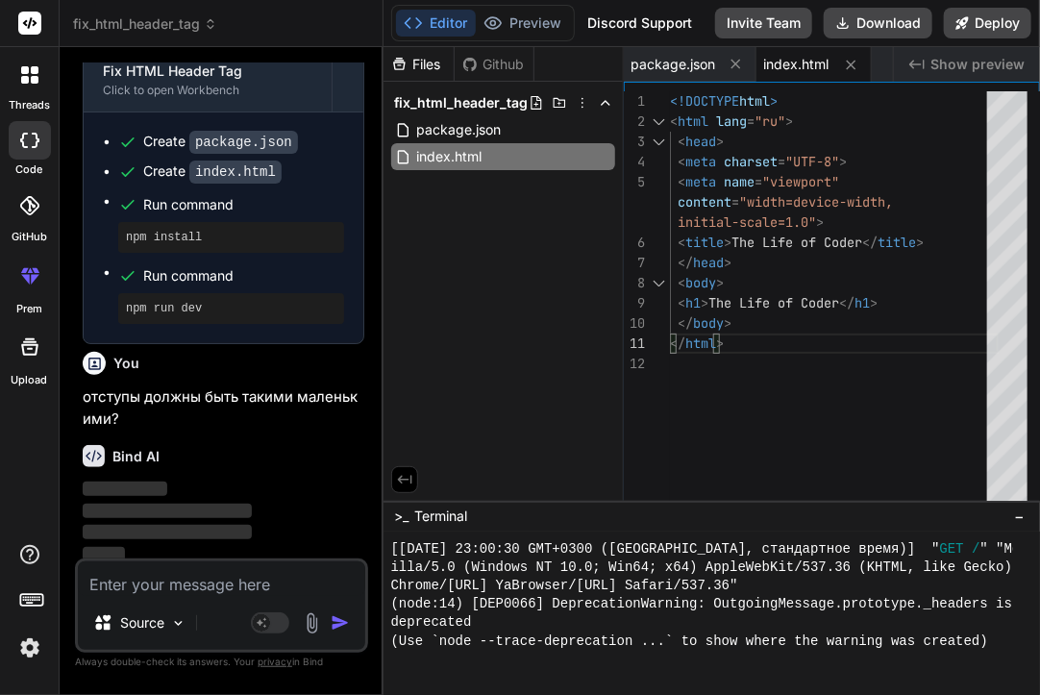
type textarea "<h1>The Life of Coder</h1> </body> </html>"
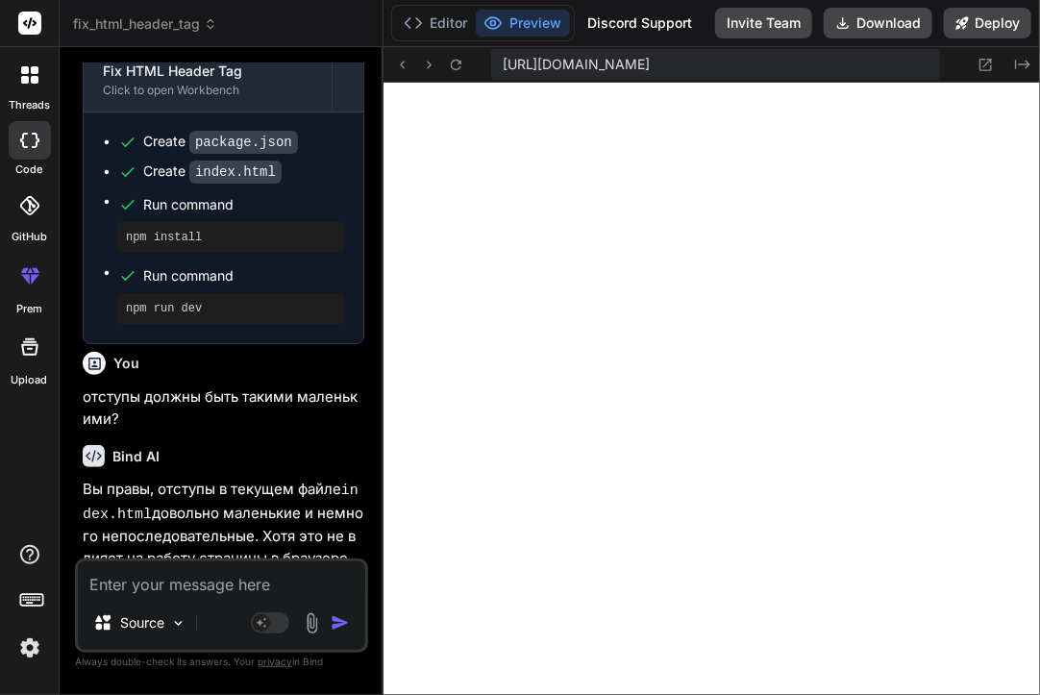
type textarea "x"
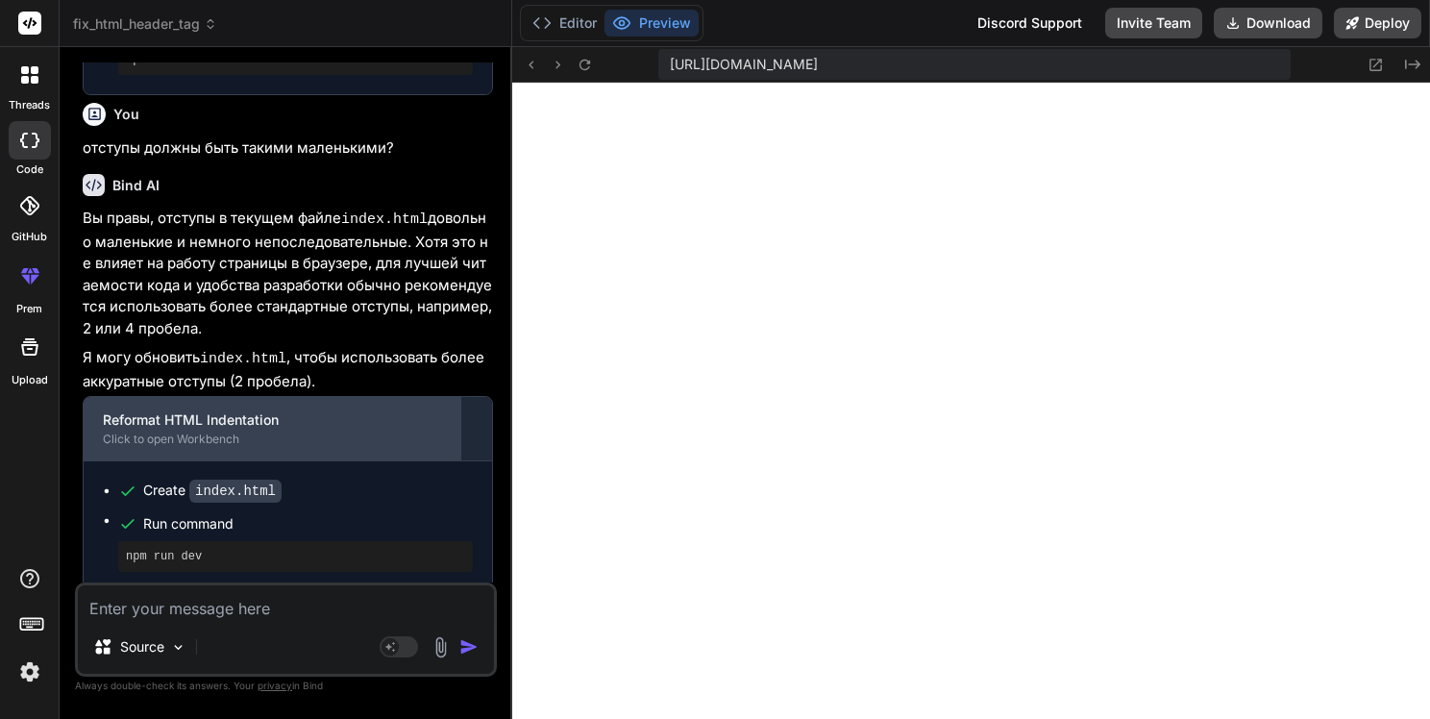
scroll to position [557, 0]
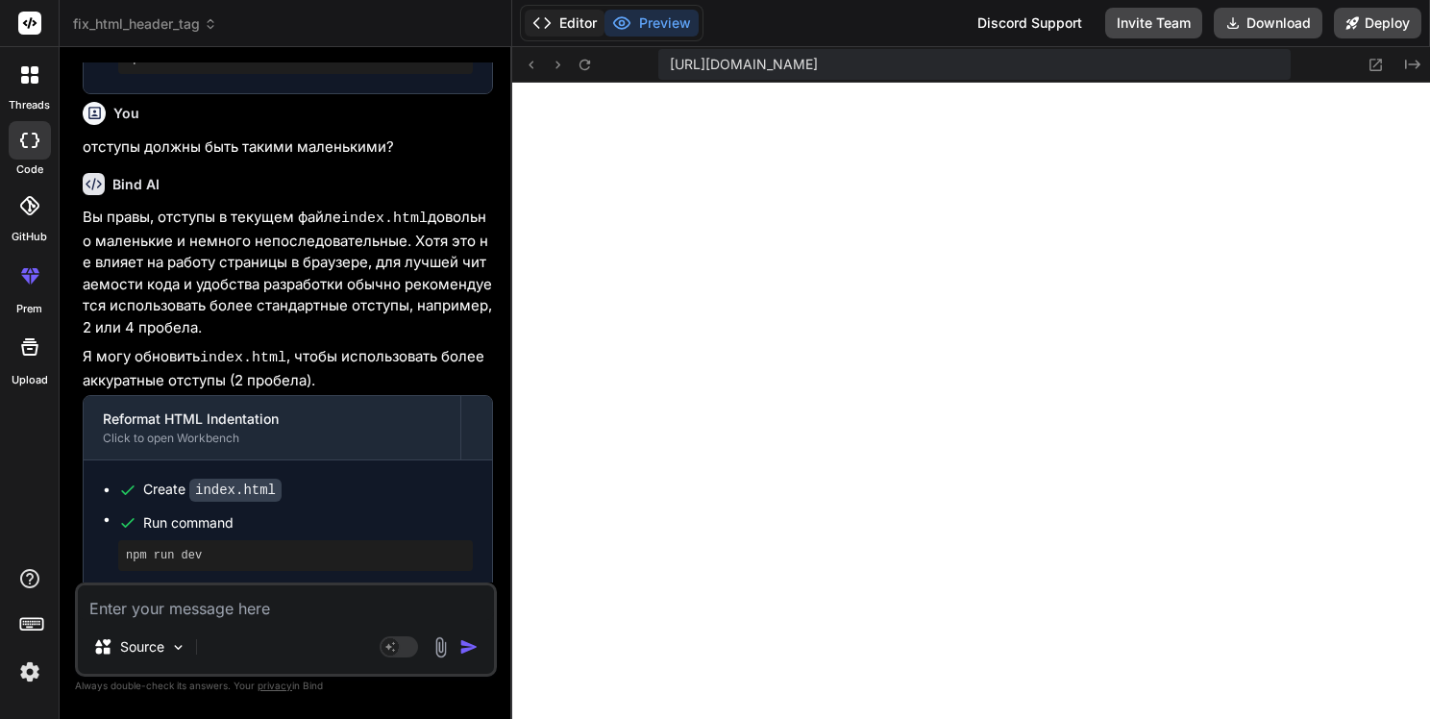
click at [566, 24] on button "Editor" at bounding box center [565, 23] width 80 height 27
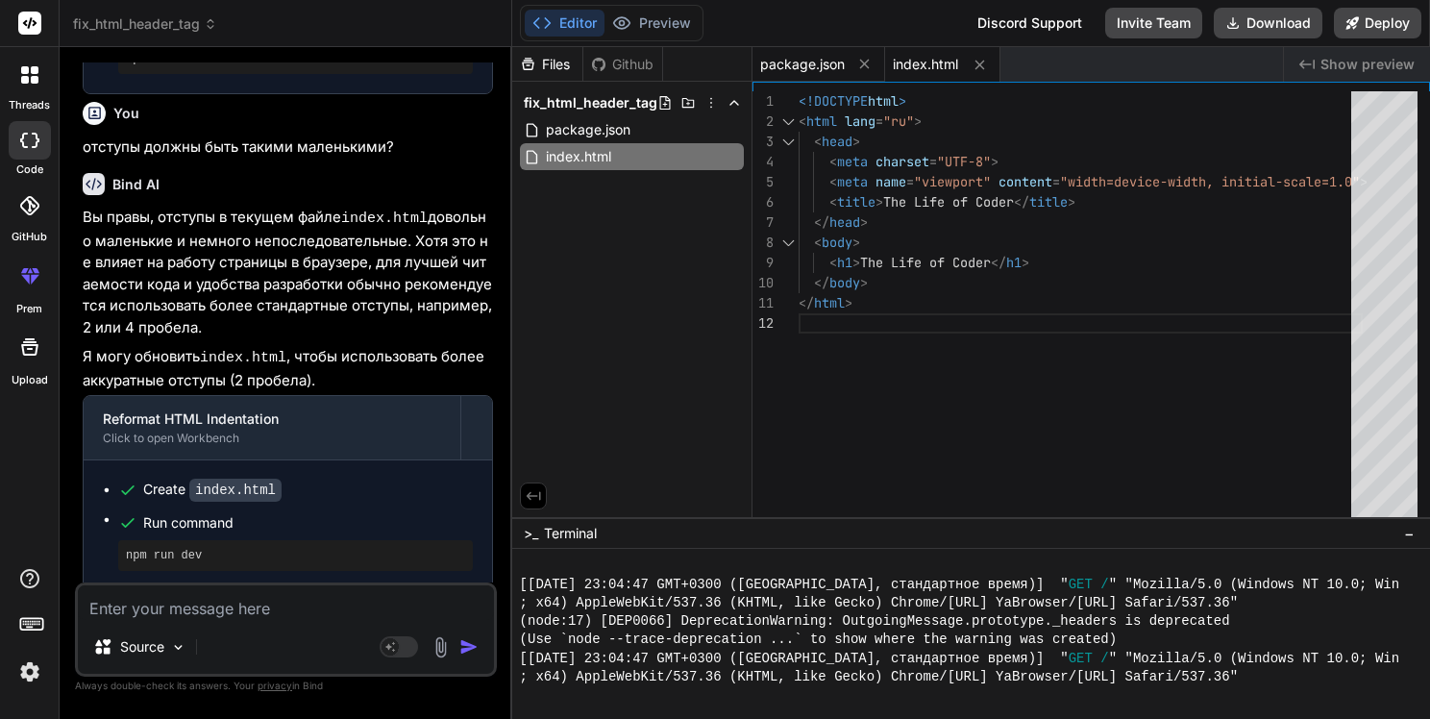
click at [801, 70] on span "package.json" at bounding box center [802, 64] width 85 height 19
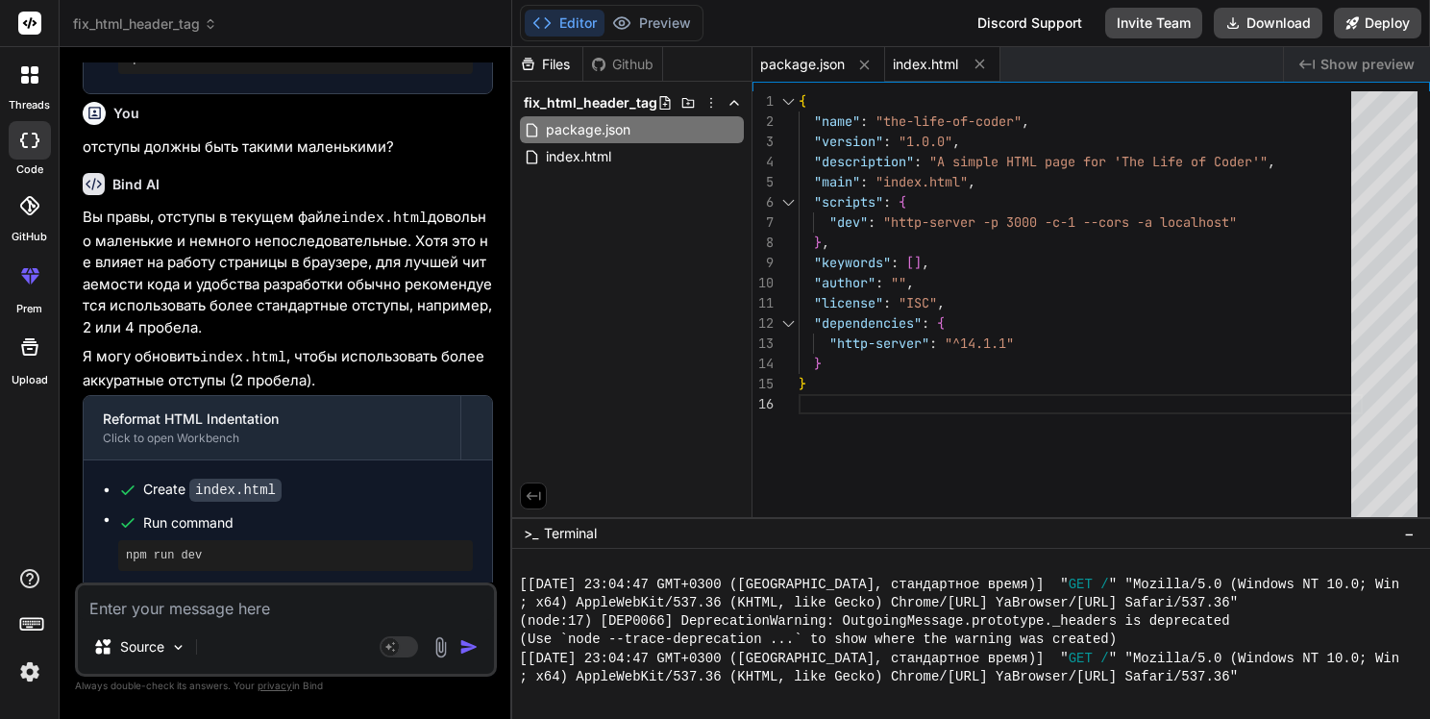
click at [932, 55] on span "index.html" at bounding box center [925, 64] width 65 height 19
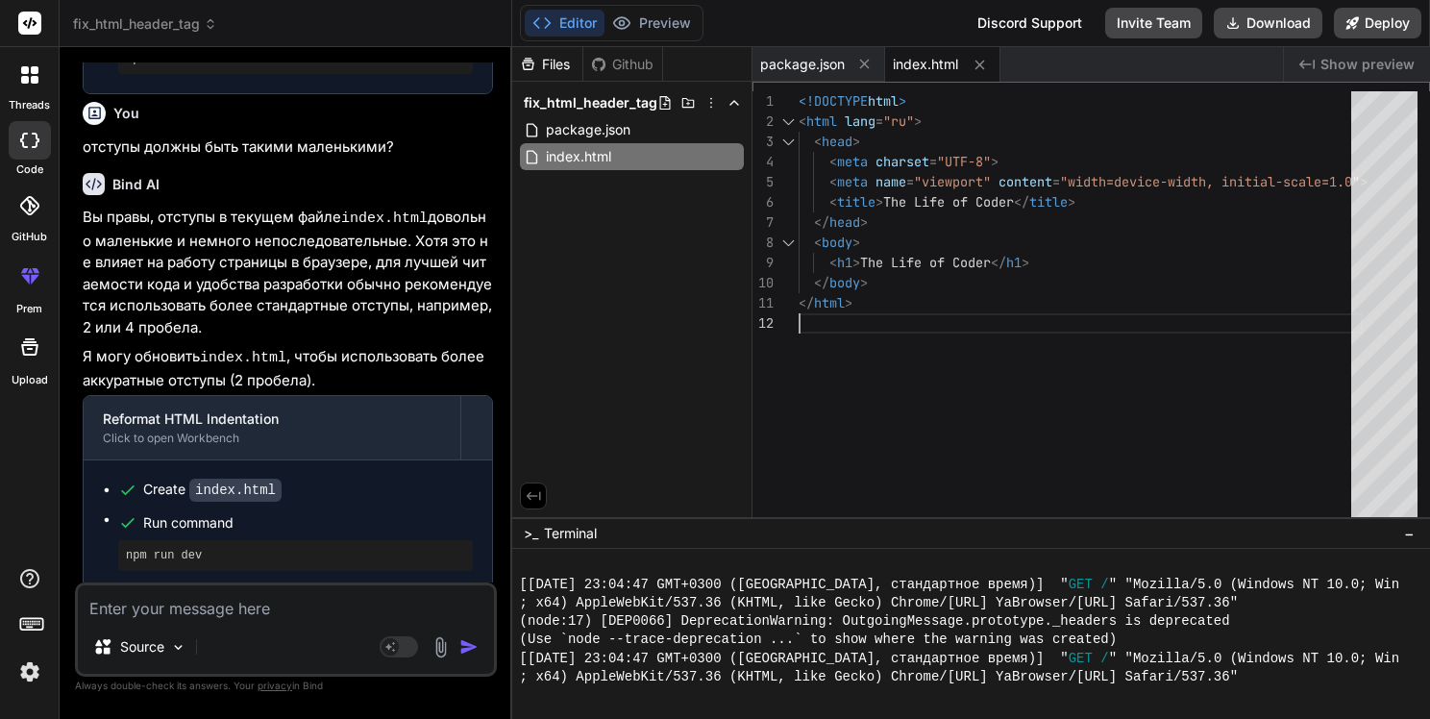
scroll to position [0, 0]
type textarea "<!DOCTYPE html> <html lang="ru"> <head> <meta charset="UTF-8"> <meta name="view…"
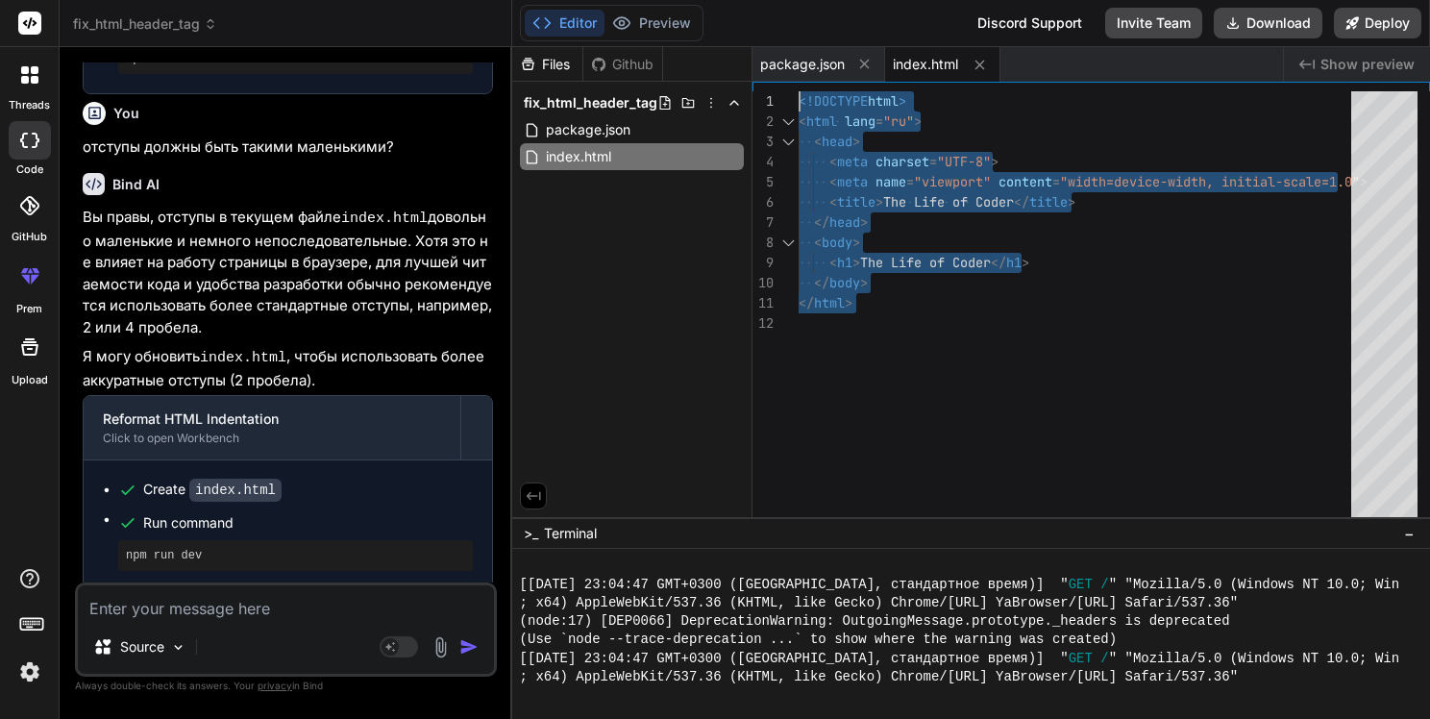
drag, startPoint x: 871, startPoint y: 315, endPoint x: 731, endPoint y: 69, distance: 283.3
click at [799, 91] on div "<!DOCTYPE html > < html lang = "ru" > < head > < meta charset = "UTF-8" > < met…" at bounding box center [1081, 308] width 564 height 435
